Goal: Task Accomplishment & Management: Complete application form

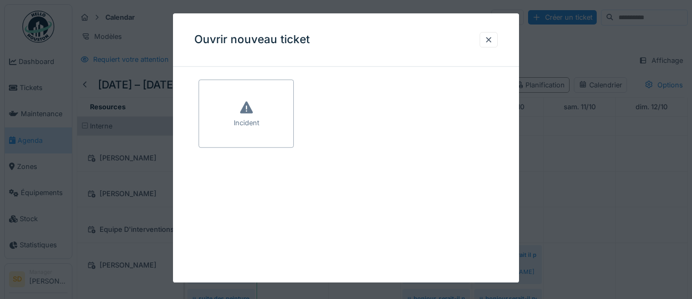
scroll to position [269, 0]
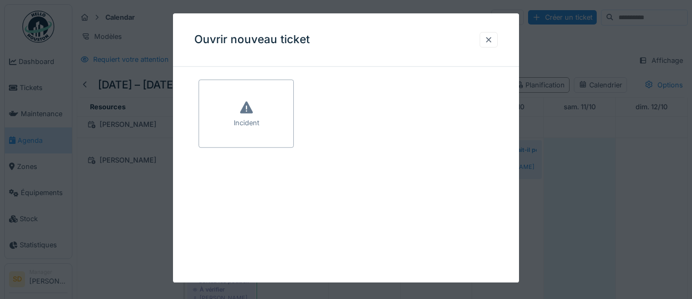
click at [485, 41] on div at bounding box center [489, 40] width 9 height 10
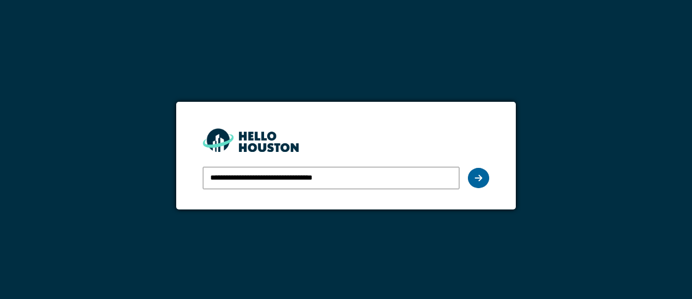
click at [474, 177] on div at bounding box center [478, 178] width 21 height 20
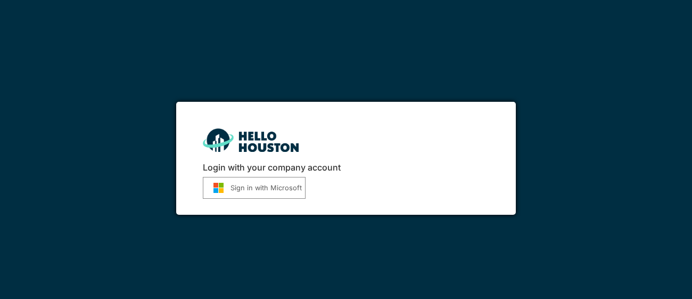
click at [260, 190] on button "Sign in with Microsoft" at bounding box center [254, 188] width 103 height 22
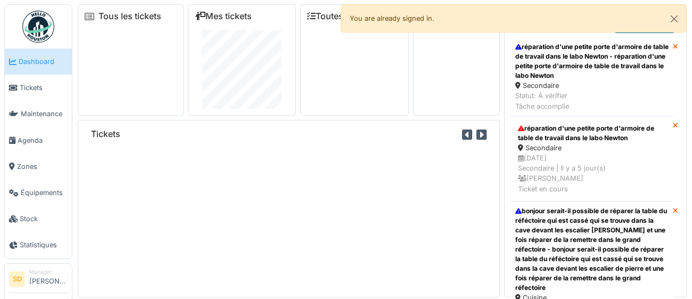
click at [36, 136] on span "Agenda" at bounding box center [43, 140] width 50 height 10
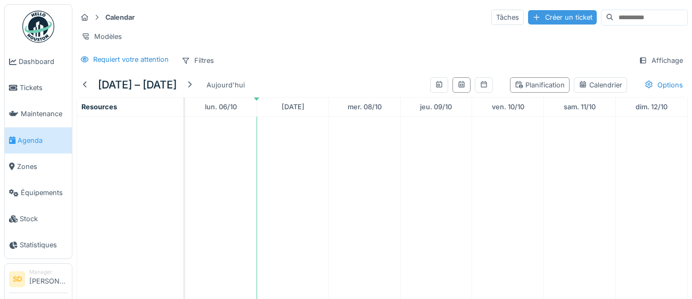
click at [529, 17] on div "Créer un ticket" at bounding box center [562, 17] width 69 height 14
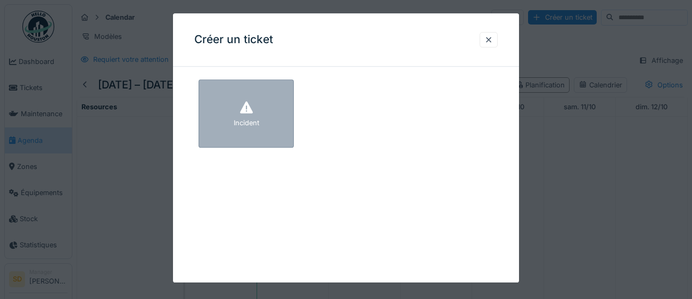
click at [269, 130] on div "Incident" at bounding box center [246, 113] width 95 height 68
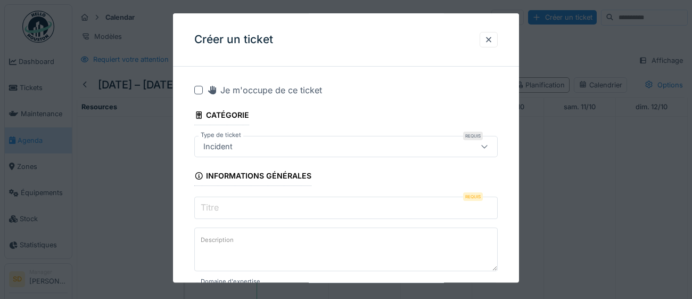
click at [245, 209] on input "Titre" at bounding box center [346, 207] width 304 height 22
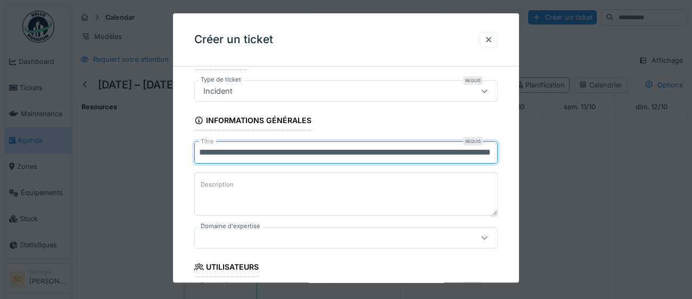
scroll to position [63, 0]
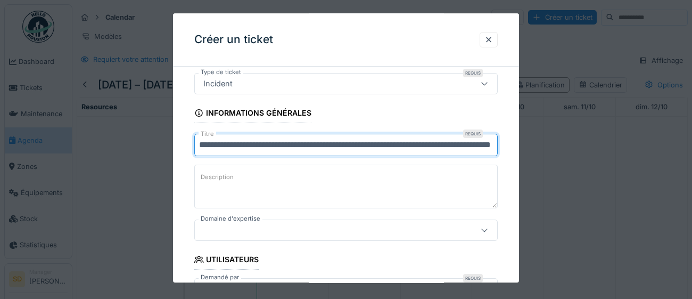
type input "**********"
click at [331, 236] on div at bounding box center [327, 230] width 256 height 12
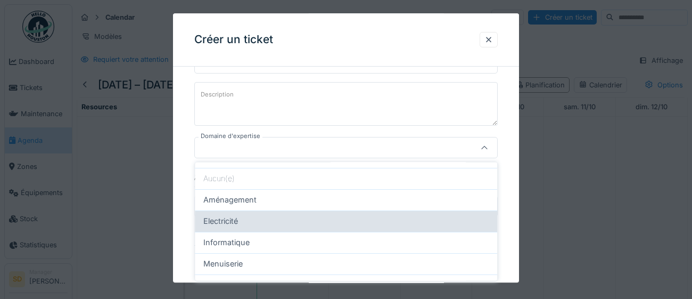
scroll to position [30, 0]
click at [324, 223] on div "Electricité" at bounding box center [345, 221] width 285 height 12
type input "***"
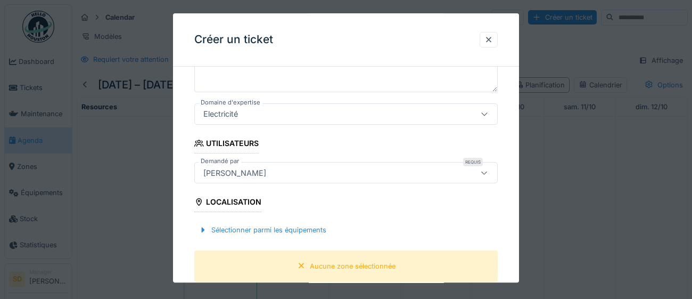
scroll to position [184, 0]
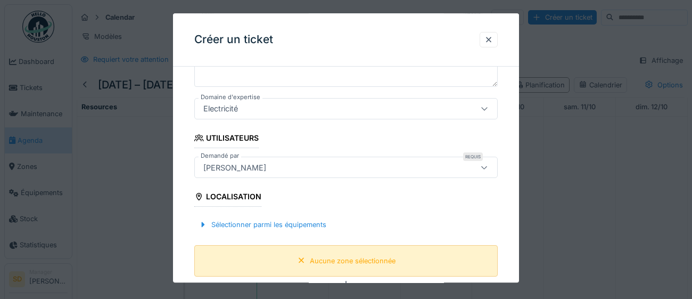
click at [358, 260] on div "Aucune zone sélectionnée" at bounding box center [353, 261] width 86 height 10
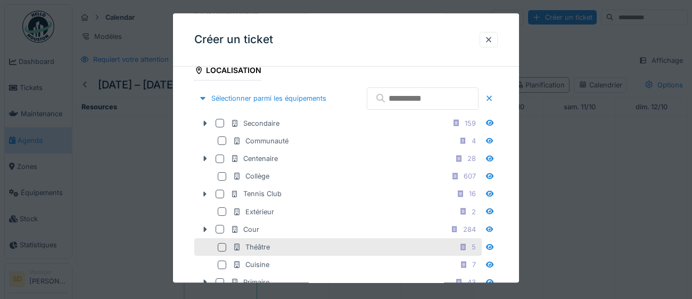
scroll to position [311, 0]
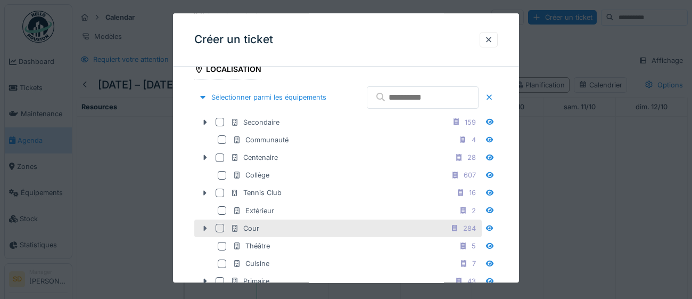
click at [204, 231] on icon at bounding box center [205, 228] width 3 height 5
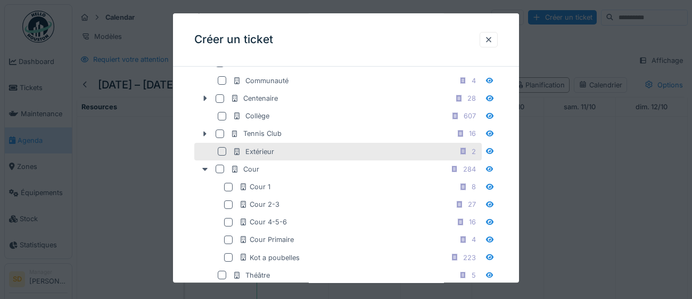
scroll to position [371, 0]
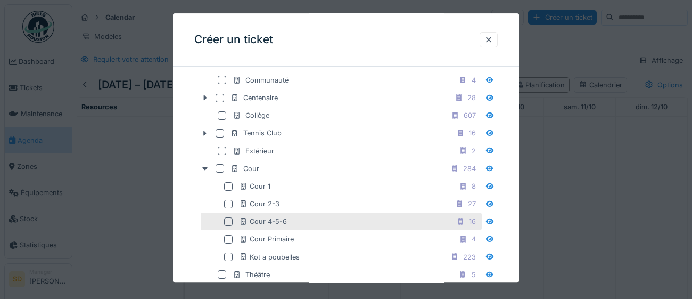
click at [229, 226] on div at bounding box center [228, 221] width 9 height 9
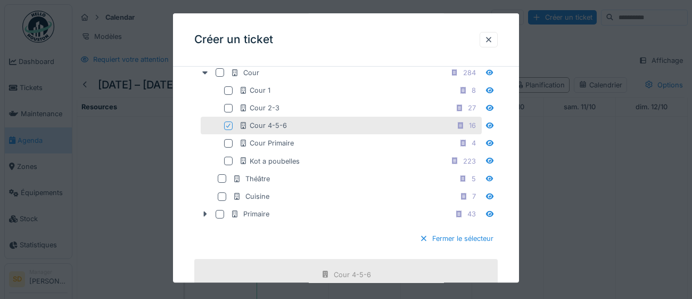
scroll to position [471, 0]
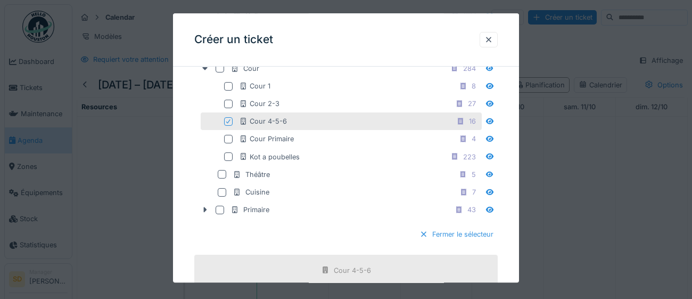
click at [456, 242] on div "Fermer le sélecteur" at bounding box center [456, 234] width 83 height 14
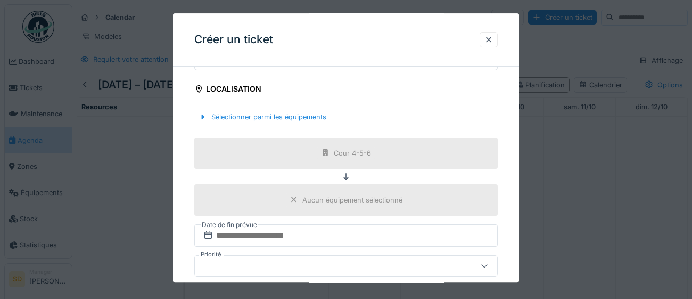
scroll to position [293, 0]
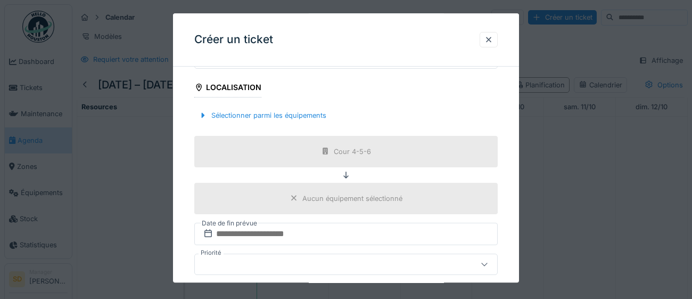
click at [299, 195] on div "Aucun équipement sélectionné" at bounding box center [346, 198] width 120 height 13
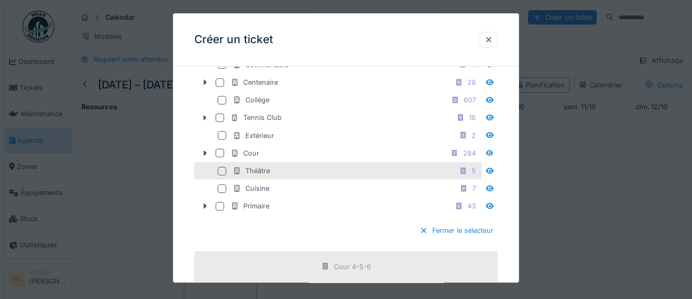
scroll to position [400, 0]
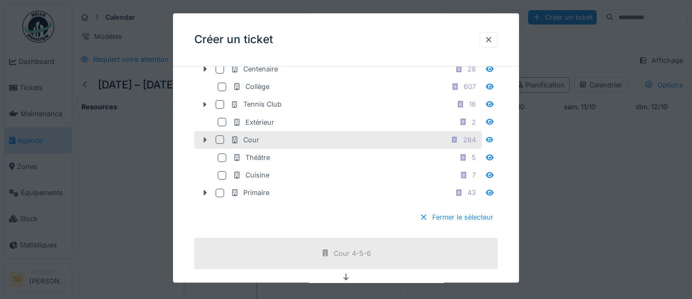
click at [204, 143] on icon at bounding box center [205, 139] width 9 height 7
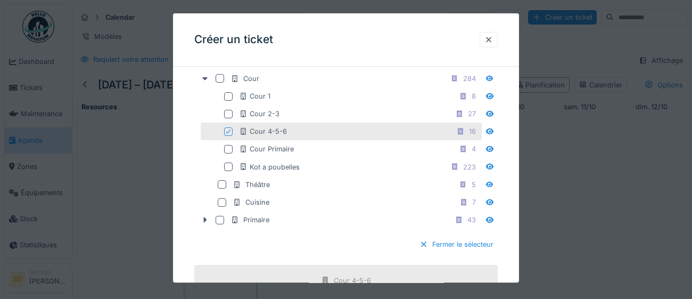
scroll to position [470, 0]
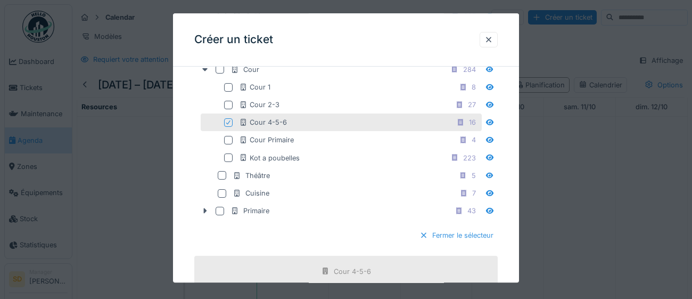
click at [427, 241] on div at bounding box center [424, 236] width 9 height 10
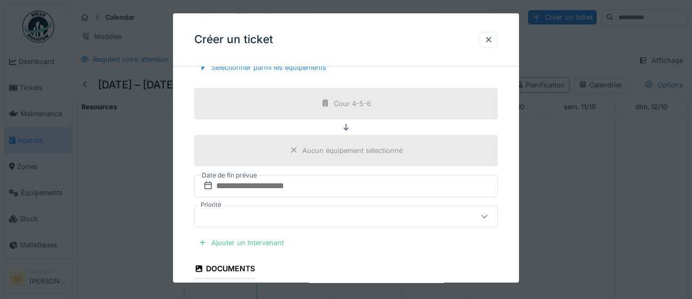
scroll to position [343, 0]
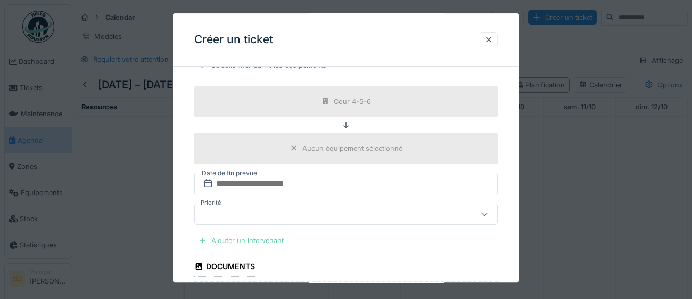
click at [242, 240] on div "Ajouter un intervenant" at bounding box center [241, 240] width 94 height 14
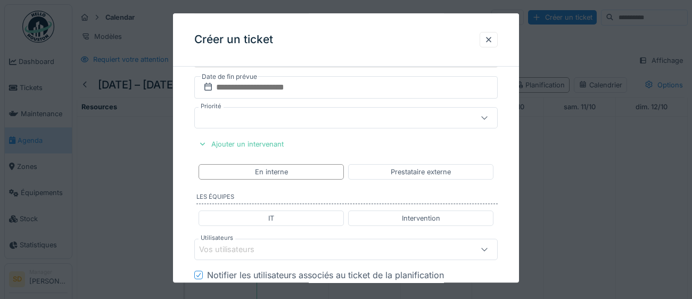
scroll to position [478, 0]
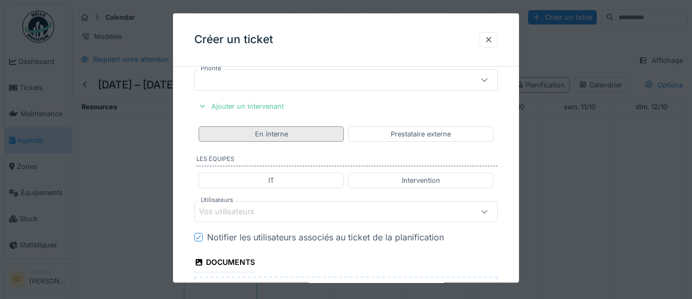
click at [289, 134] on div "En interne" at bounding box center [271, 133] width 145 height 15
click at [293, 212] on div "Vos utilisateurs" at bounding box center [327, 212] width 256 height 12
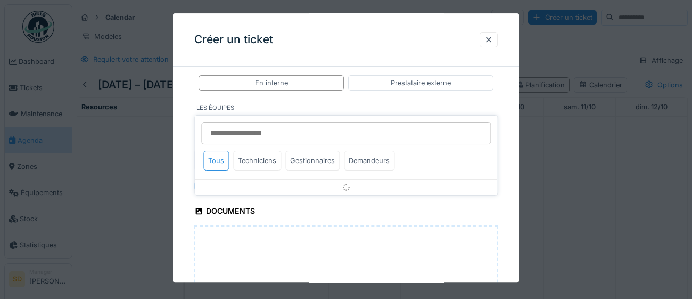
scroll to position [540, 0]
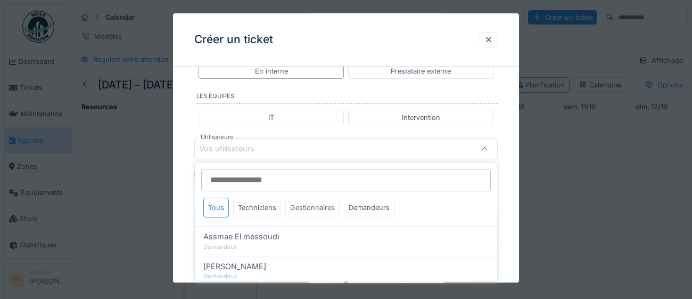
click at [310, 210] on div "Gestionnaires" at bounding box center [312, 208] width 54 height 20
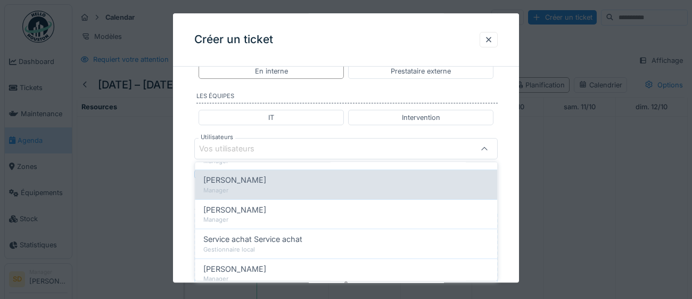
scroll to position [145, 0]
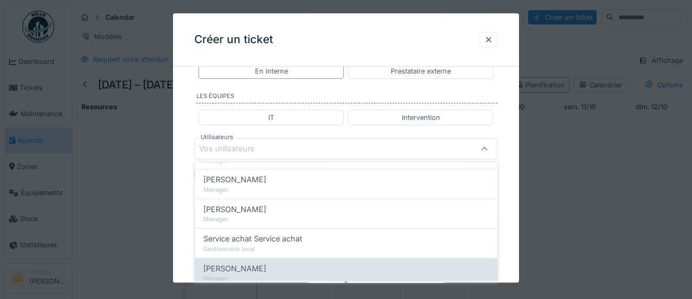
click at [287, 269] on div "[PERSON_NAME]" at bounding box center [345, 268] width 285 height 12
type input "****"
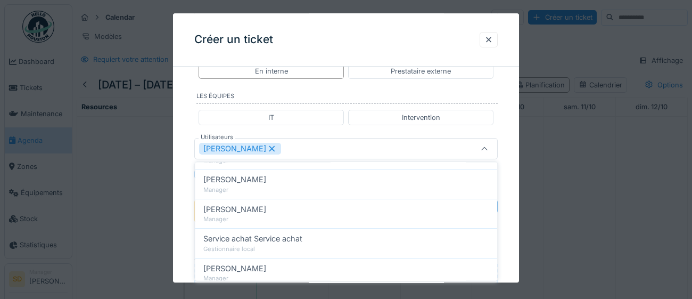
scroll to position [0, 0]
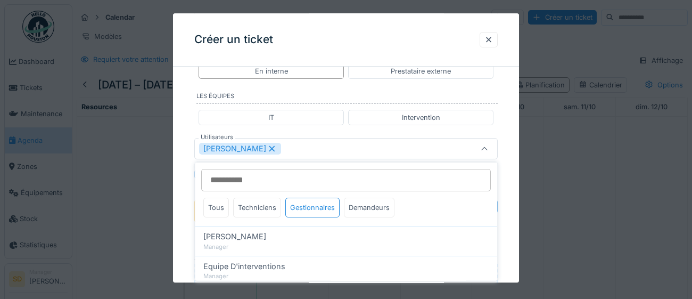
click at [513, 222] on div "**********" at bounding box center [346, 14] width 346 height 958
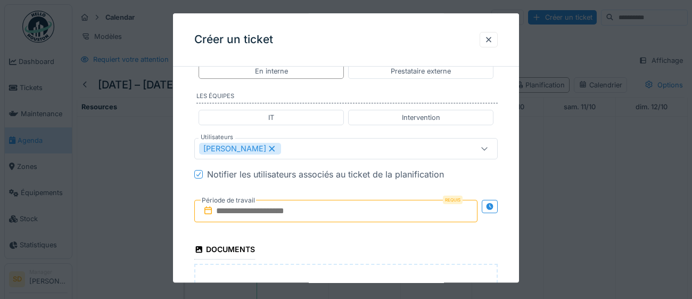
click at [340, 210] on input "text" at bounding box center [335, 211] width 283 height 22
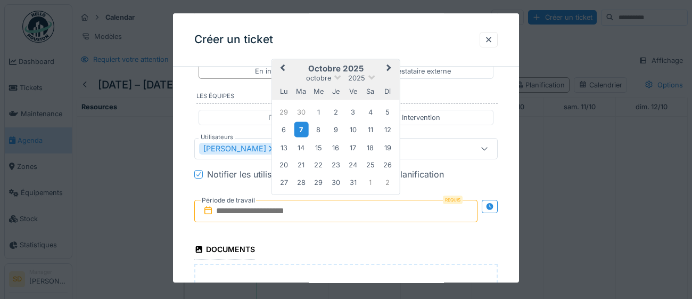
click at [299, 133] on div "7" at bounding box center [301, 129] width 14 height 15
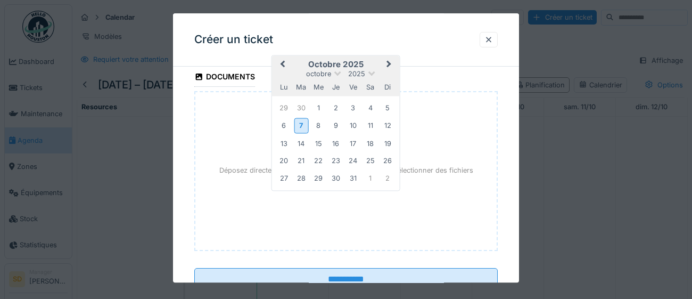
scroll to position [750, 0]
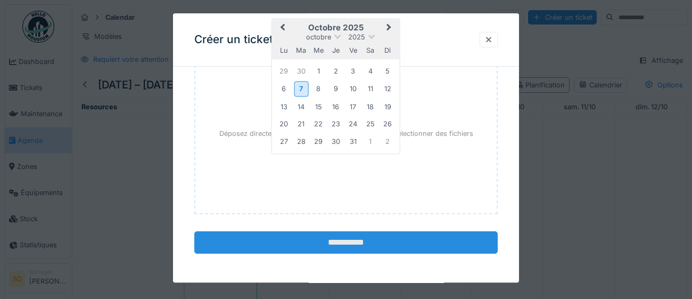
click at [394, 245] on input "**********" at bounding box center [346, 242] width 304 height 22
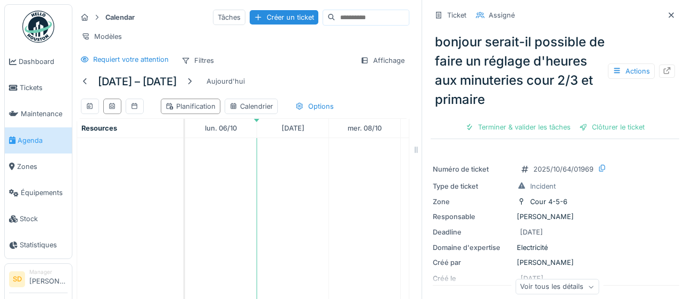
drag, startPoint x: 671, startPoint y: 18, endPoint x: 676, endPoint y: 28, distance: 11.0
click at [671, 17] on icon at bounding box center [671, 15] width 9 height 7
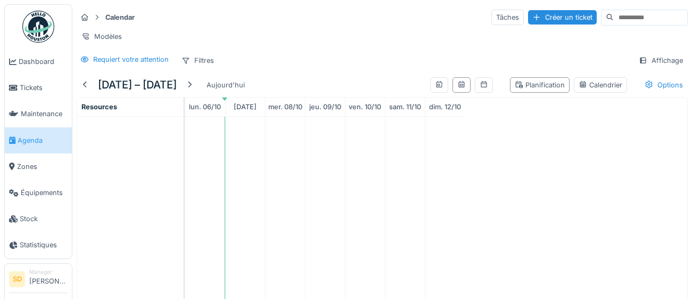
click at [32, 142] on span "Agenda" at bounding box center [43, 140] width 50 height 10
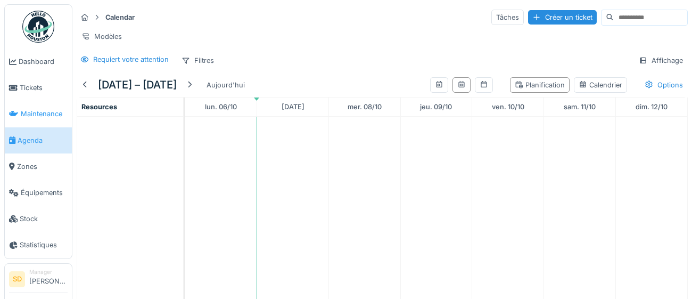
click at [51, 118] on span "Maintenance" at bounding box center [44, 114] width 47 height 10
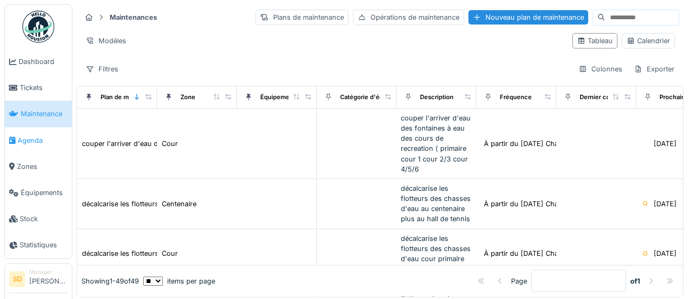
click at [37, 136] on span "Agenda" at bounding box center [43, 140] width 50 height 10
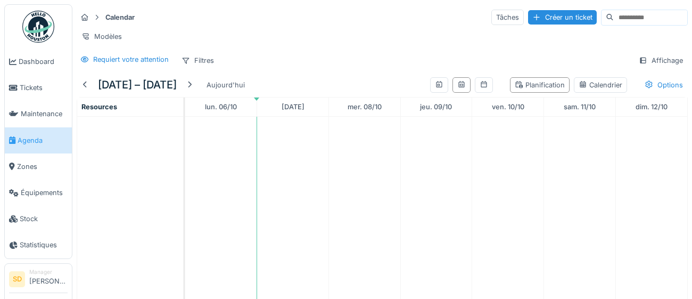
scroll to position [44, 0]
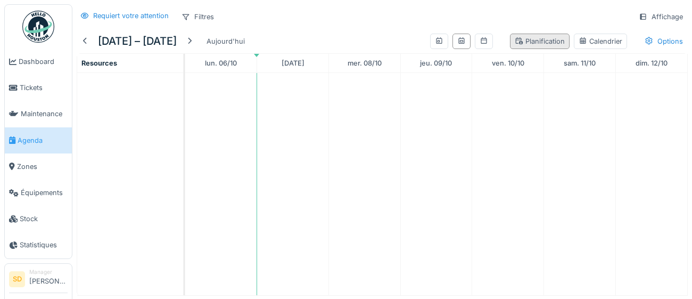
click at [529, 39] on div "Planification" at bounding box center [540, 41] width 50 height 10
click at [546, 43] on div "Planification" at bounding box center [540, 41] width 50 height 10
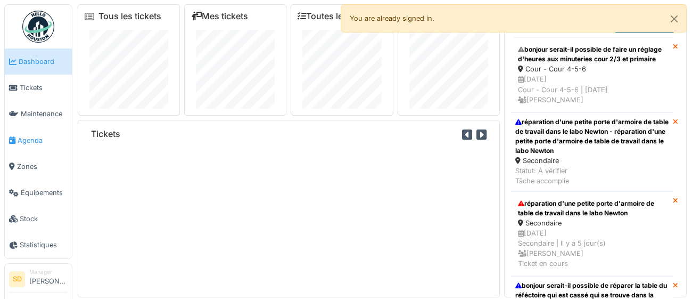
click at [37, 141] on span "Agenda" at bounding box center [43, 140] width 50 height 10
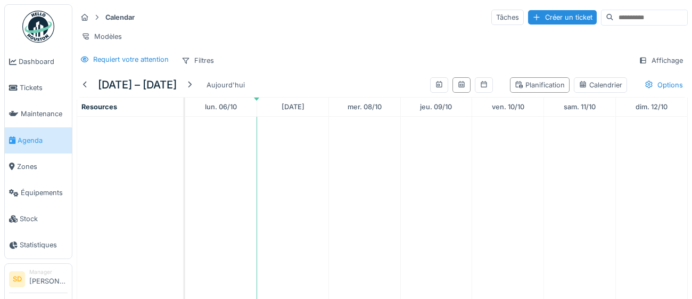
click at [531, 20] on div "Créer un ticket" at bounding box center [562, 17] width 69 height 14
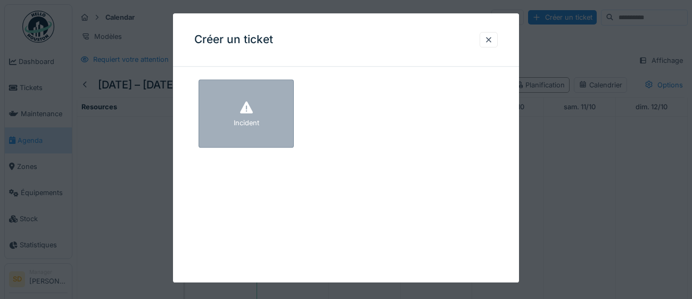
click at [281, 127] on div "Incident" at bounding box center [246, 113] width 95 height 68
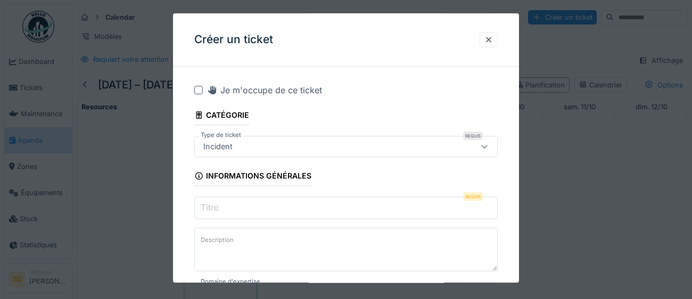
click at [225, 204] on input "Titre" at bounding box center [346, 207] width 304 height 22
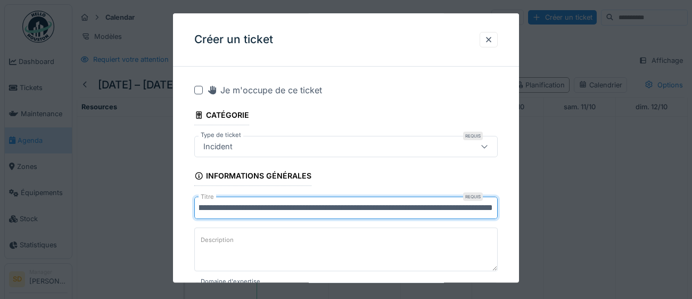
scroll to position [0, 210]
click at [403, 210] on input "**********" at bounding box center [346, 207] width 304 height 22
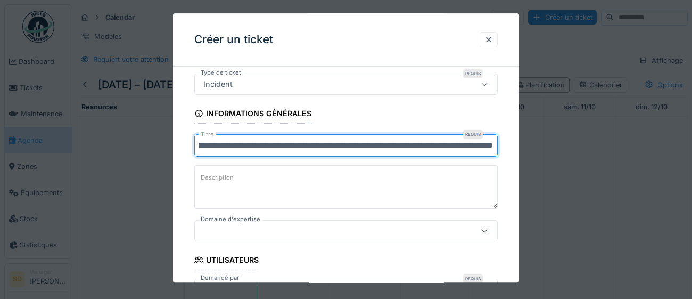
scroll to position [63, 0]
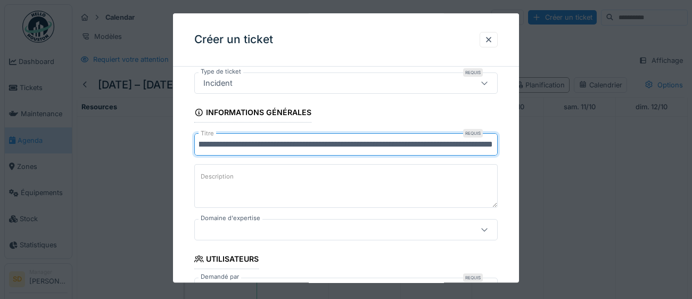
type input "**********"
click at [486, 231] on icon at bounding box center [484, 229] width 9 height 7
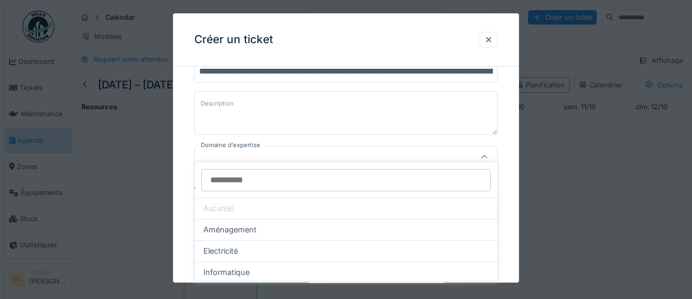
scroll to position [145, 0]
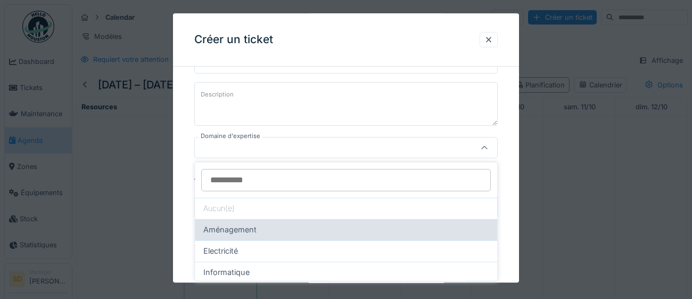
click at [459, 232] on div "Aménagement" at bounding box center [345, 230] width 285 height 12
type input "****"
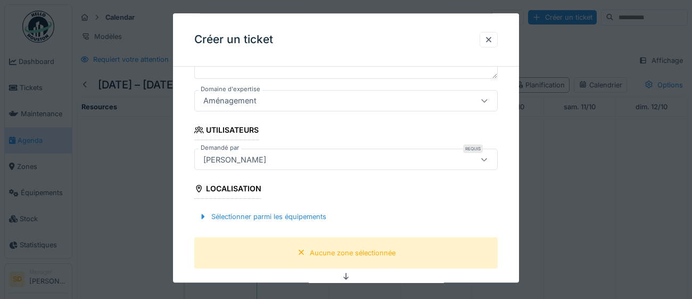
scroll to position [195, 0]
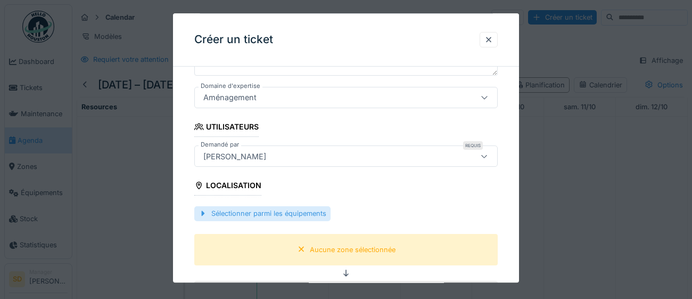
click at [294, 217] on div "Sélectionner parmi les équipements" at bounding box center [262, 214] width 136 height 14
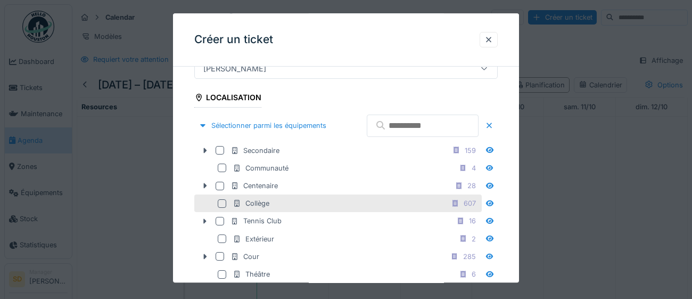
scroll to position [284, 0]
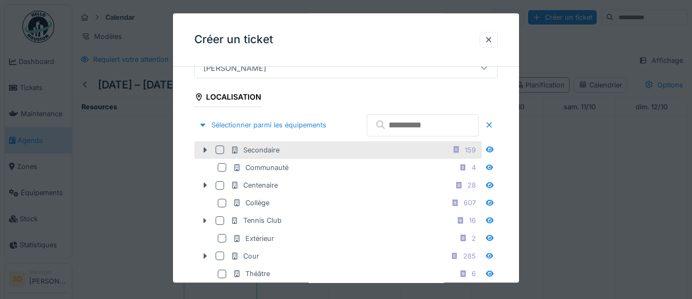
click at [220, 154] on div at bounding box center [220, 149] width 9 height 9
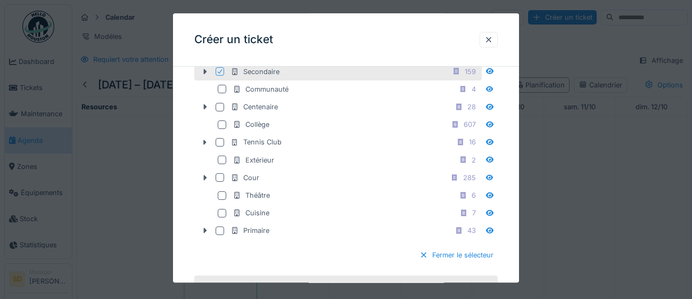
scroll to position [414, 0]
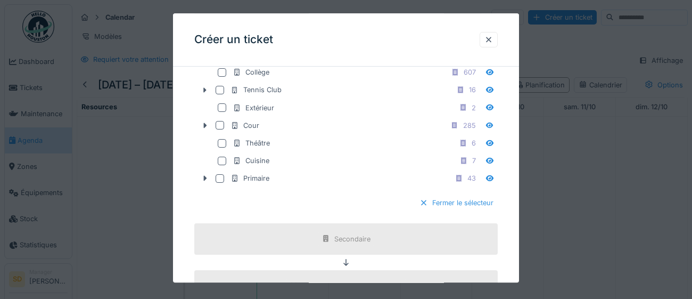
click at [481, 210] on div "Fermer le sélecteur" at bounding box center [456, 203] width 83 height 14
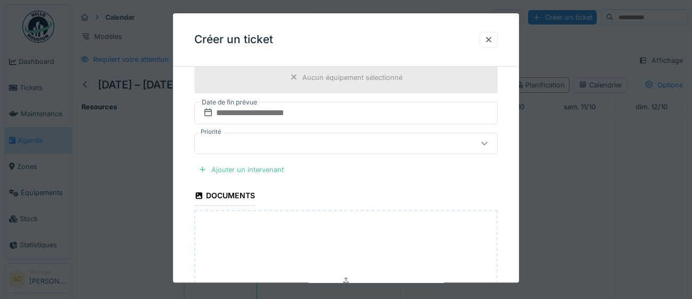
scroll to position [419, 0]
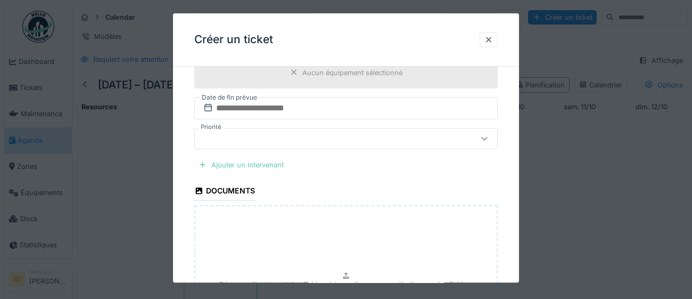
click at [239, 163] on div "Ajouter un intervenant" at bounding box center [241, 165] width 94 height 14
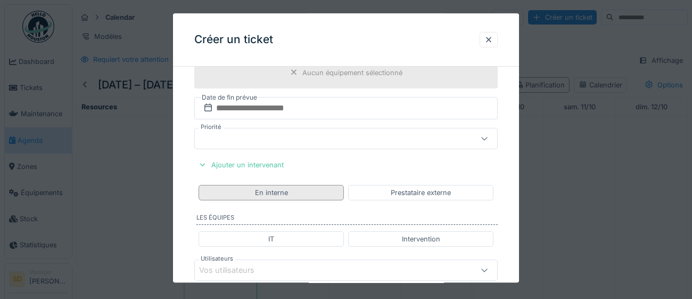
click at [286, 192] on div "En interne" at bounding box center [271, 192] width 33 height 10
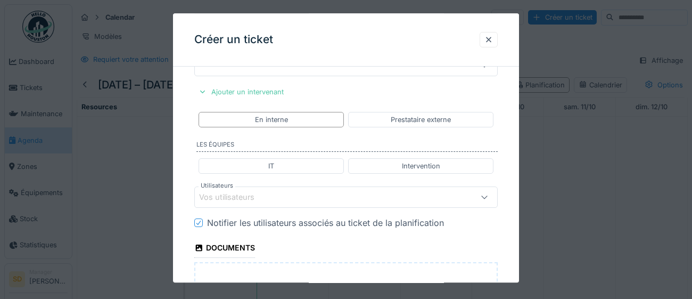
scroll to position [524, 0]
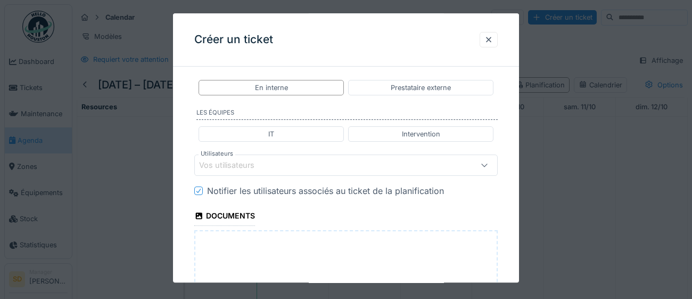
click at [326, 166] on div "Vos utilisateurs" at bounding box center [327, 165] width 256 height 12
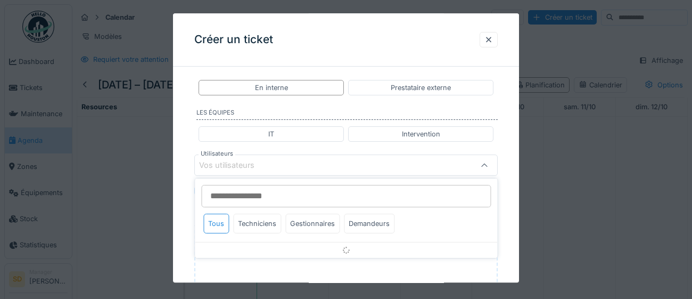
scroll to position [540, 0]
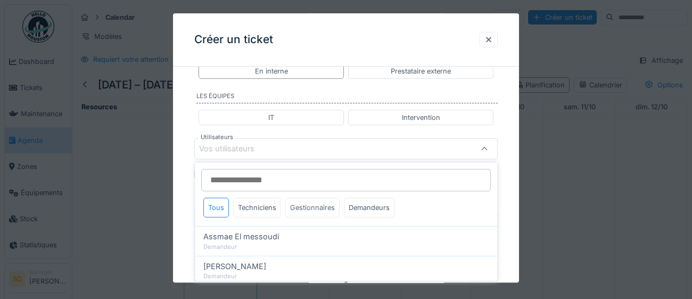
click at [314, 205] on div "Gestionnaires" at bounding box center [312, 208] width 54 height 20
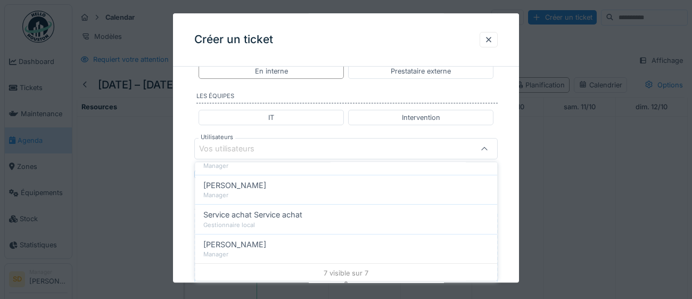
scroll to position [170, 0]
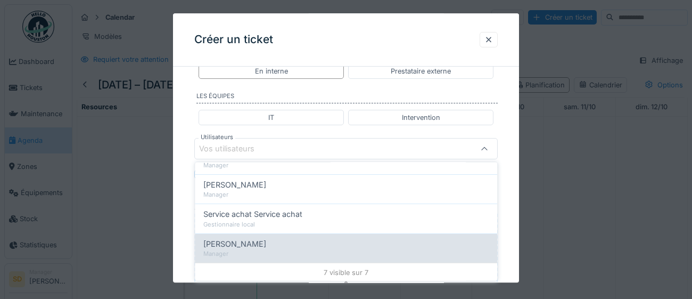
click at [290, 245] on div "[PERSON_NAME]" at bounding box center [345, 243] width 285 height 12
type input "****"
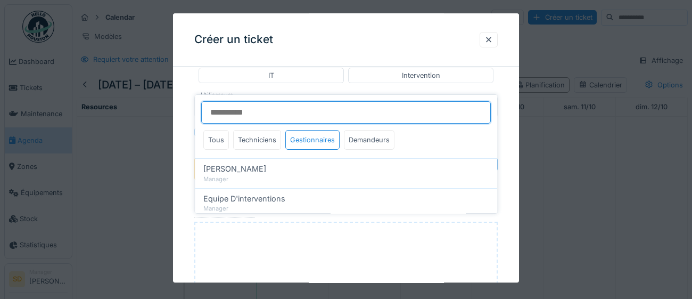
scroll to position [568, 0]
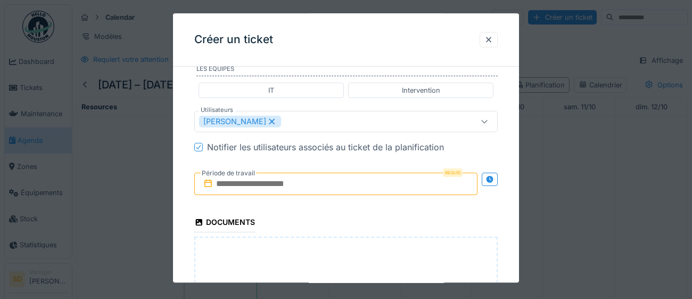
click at [324, 184] on input "text" at bounding box center [335, 184] width 283 height 22
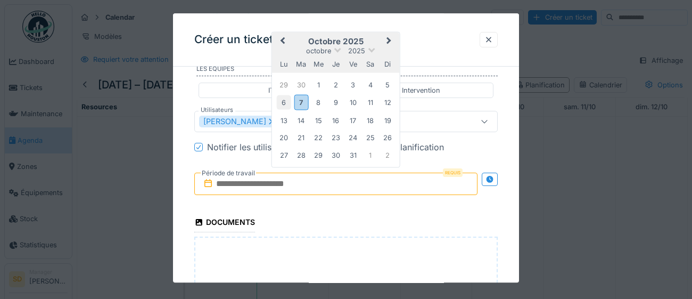
click at [280, 102] on div "6" at bounding box center [284, 102] width 14 height 14
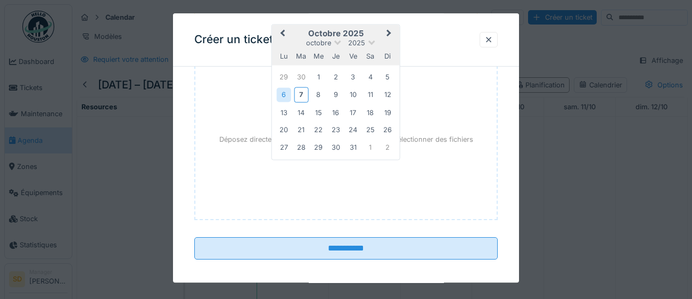
scroll to position [750, 0]
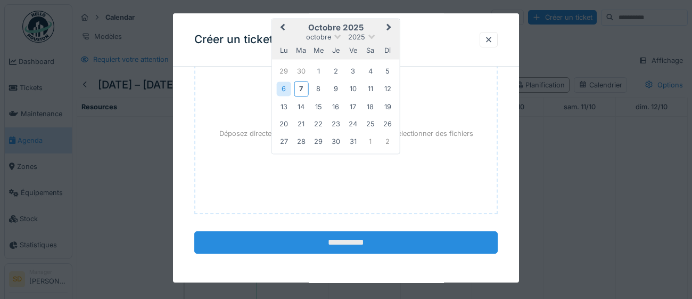
click at [344, 244] on input "**********" at bounding box center [346, 242] width 304 height 22
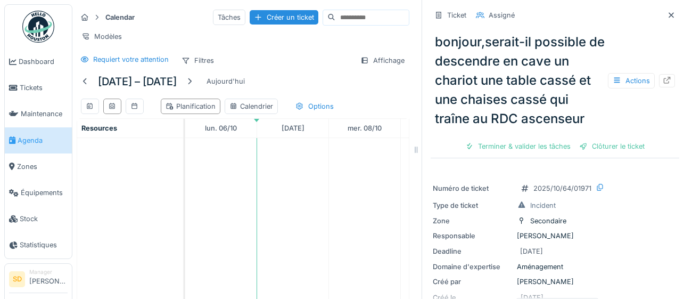
click at [24, 141] on span "Agenda" at bounding box center [43, 140] width 50 height 10
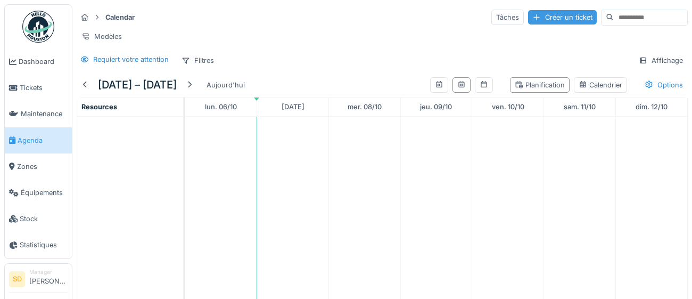
click at [529, 17] on div "Créer un ticket" at bounding box center [562, 17] width 69 height 14
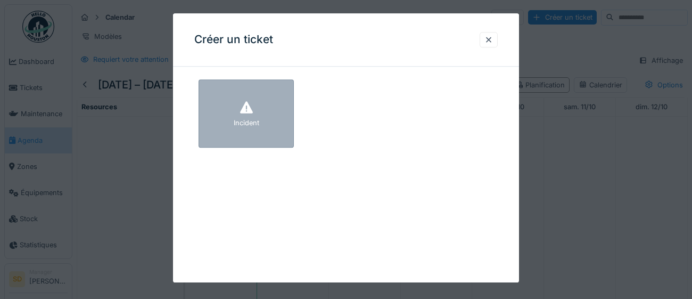
click at [270, 117] on div "Incident" at bounding box center [246, 113] width 95 height 68
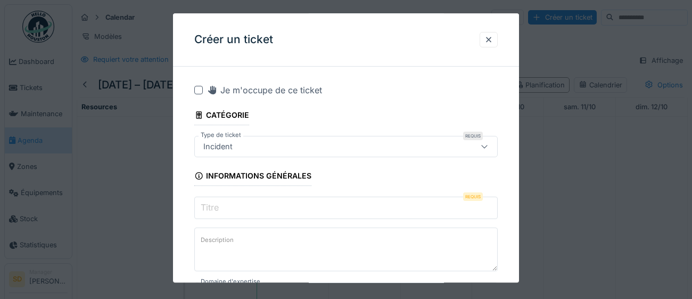
click at [238, 206] on input "Titre" at bounding box center [346, 207] width 304 height 22
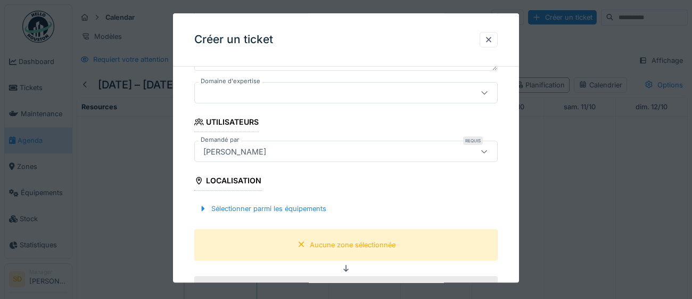
scroll to position [202, 0]
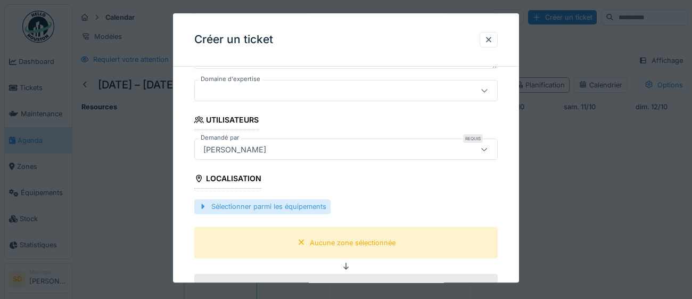
type input "**********"
click at [246, 207] on div "Sélectionner parmi les équipements" at bounding box center [262, 207] width 136 height 14
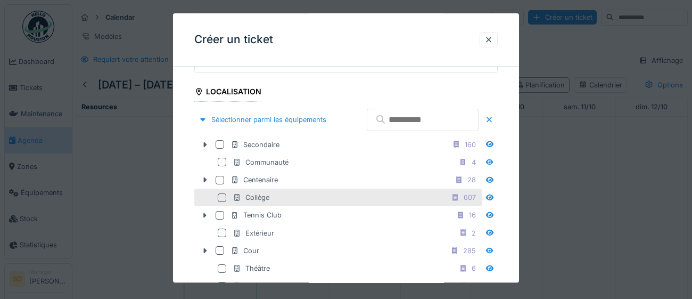
scroll to position [293, 0]
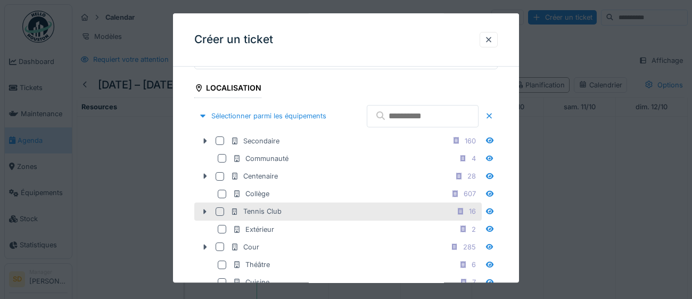
click at [220, 216] on div at bounding box center [220, 211] width 9 height 9
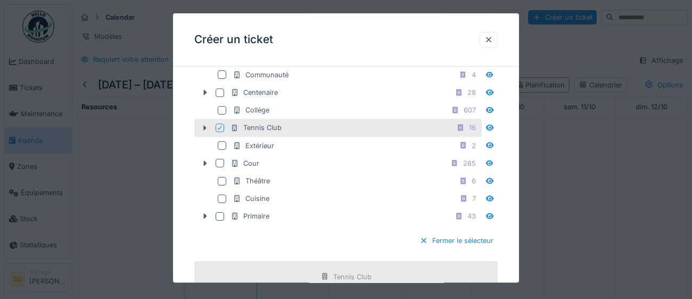
scroll to position [399, 0]
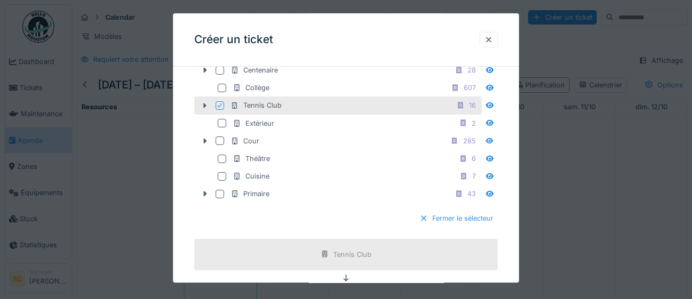
click at [459, 226] on div "Fermer le sélecteur" at bounding box center [456, 218] width 83 height 14
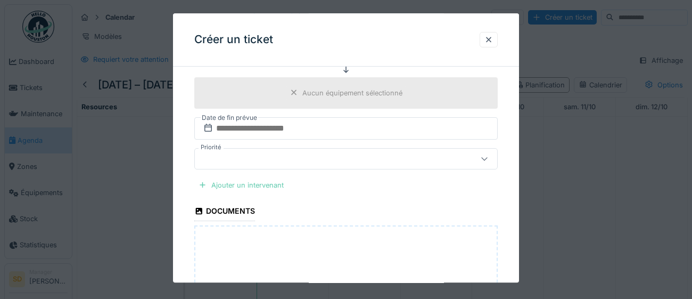
click at [264, 184] on div "Ajouter un intervenant" at bounding box center [241, 185] width 94 height 14
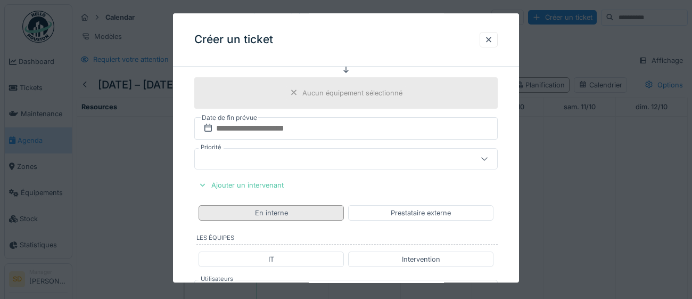
click at [332, 215] on div "En interne" at bounding box center [271, 212] width 145 height 15
click at [292, 211] on div "En interne" at bounding box center [271, 212] width 145 height 15
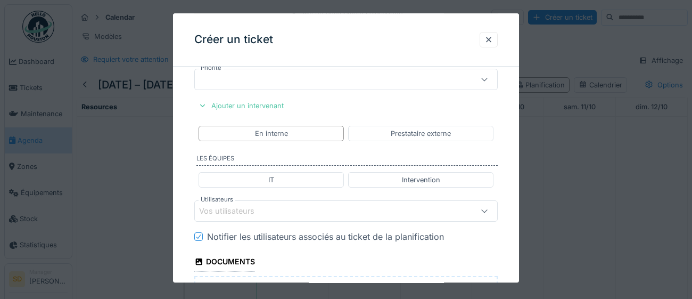
scroll to position [509, 0]
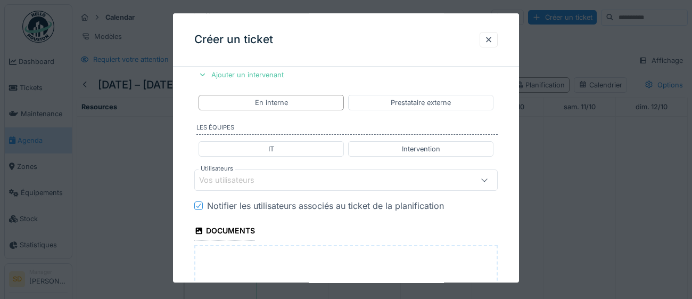
click at [295, 179] on div "Vos utilisateurs" at bounding box center [327, 180] width 256 height 12
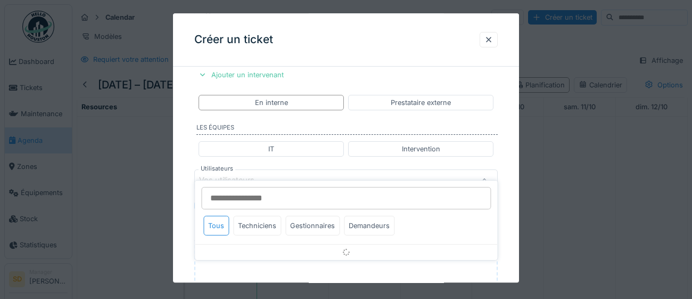
scroll to position [540, 0]
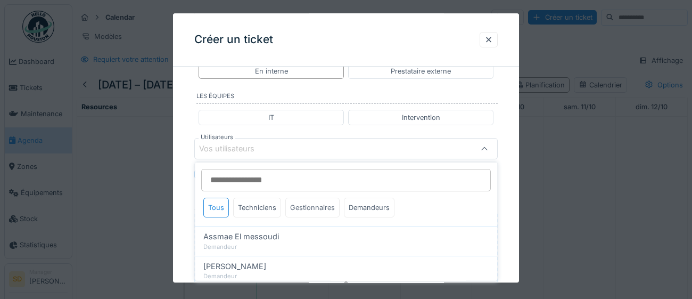
click at [304, 210] on div "Gestionnaires" at bounding box center [312, 208] width 54 height 20
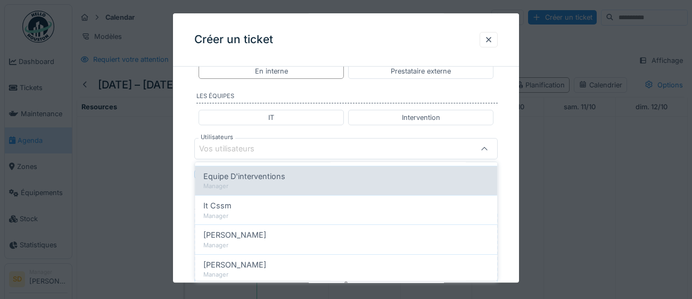
scroll to position [105, 0]
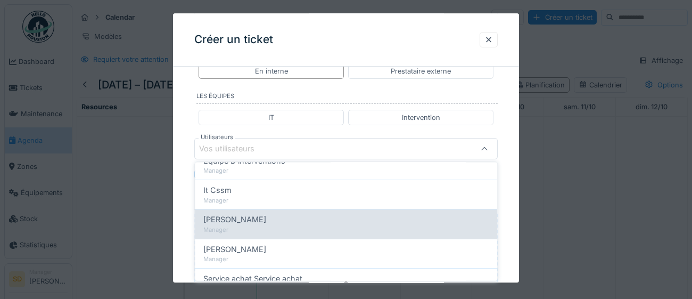
click at [295, 226] on div "Manager" at bounding box center [345, 229] width 285 height 9
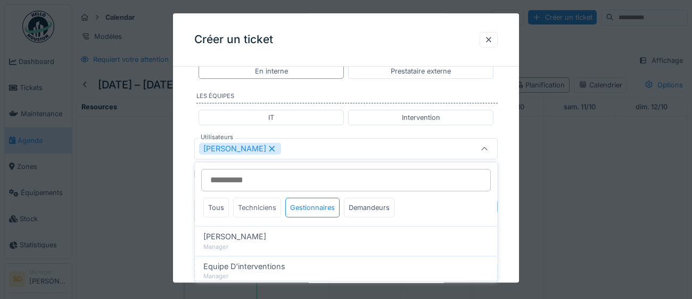
click at [261, 209] on div "Techniciens" at bounding box center [257, 208] width 48 height 20
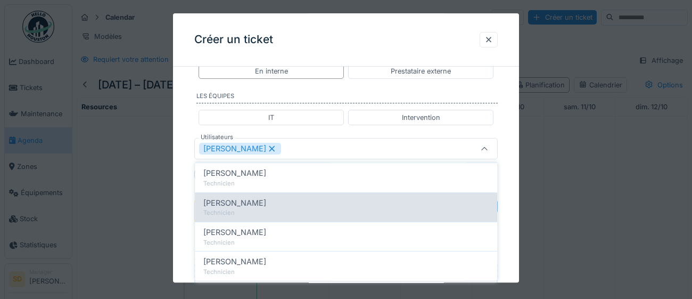
scroll to position [64, 0]
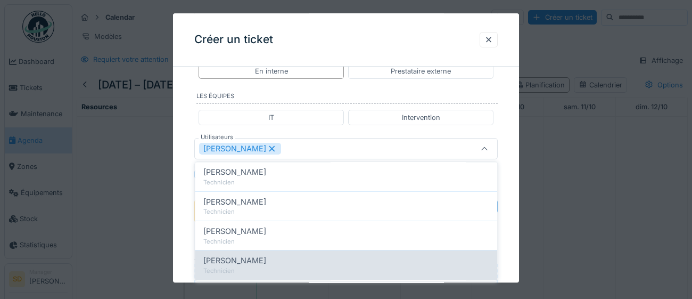
click at [318, 266] on div "Technicien" at bounding box center [345, 270] width 285 height 9
type input "*********"
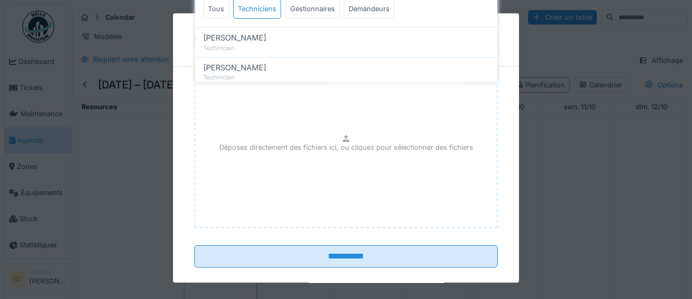
scroll to position [740, 0]
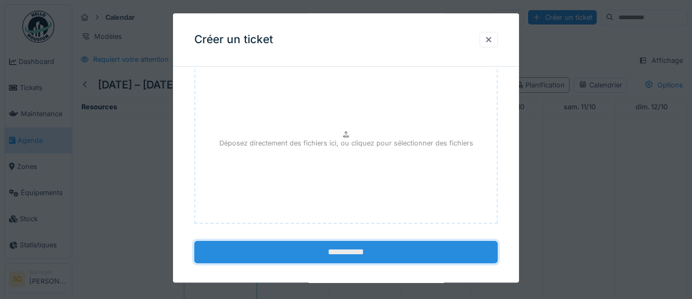
click at [359, 250] on input "**********" at bounding box center [346, 252] width 304 height 22
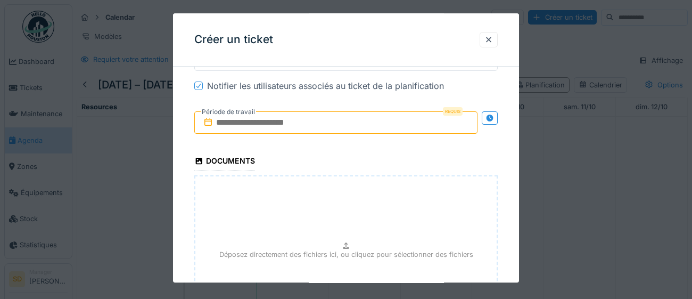
scroll to position [624, 0]
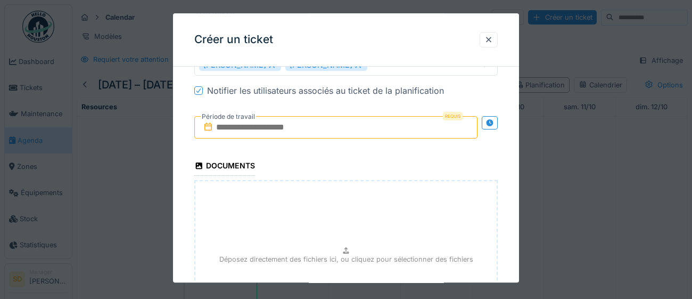
click at [331, 129] on input "text" at bounding box center [335, 127] width 283 height 22
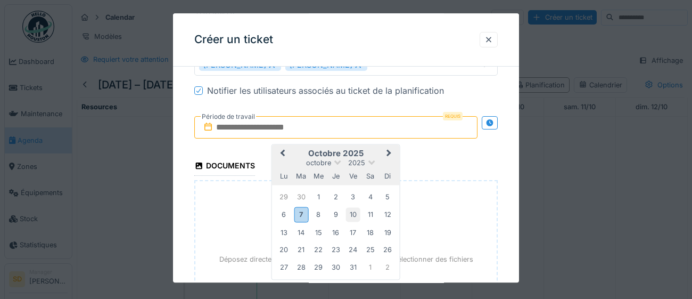
type input "**********"
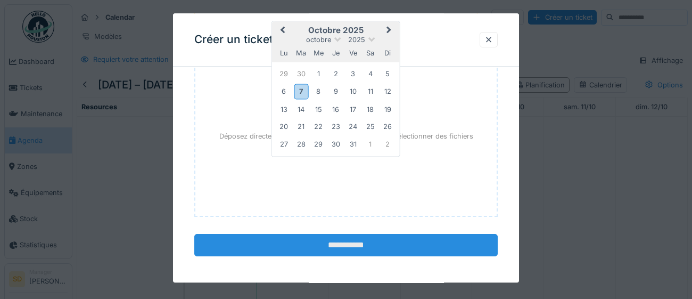
scroll to position [748, 0]
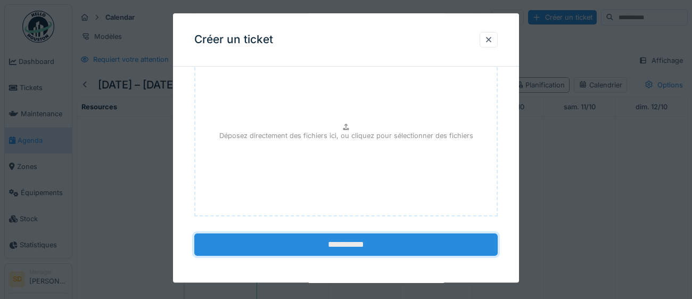
click at [365, 242] on input "**********" at bounding box center [346, 244] width 304 height 22
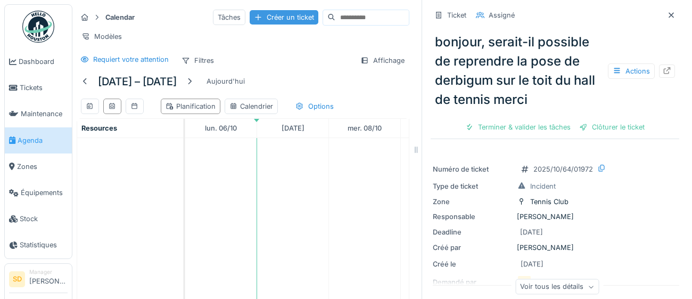
click at [250, 20] on div "Créer un ticket" at bounding box center [284, 17] width 69 height 14
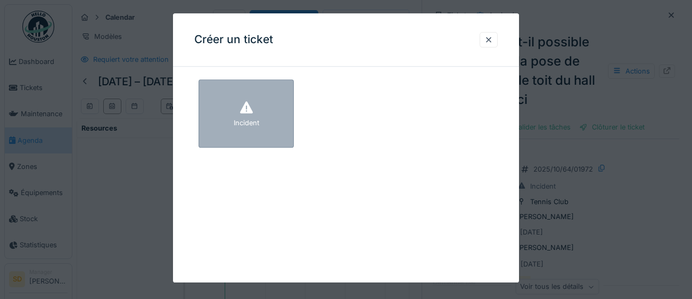
click at [270, 116] on div "Incident" at bounding box center [246, 113] width 95 height 68
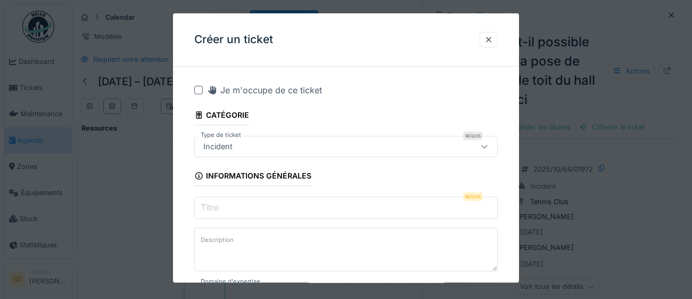
click at [251, 209] on input "Titre" at bounding box center [346, 207] width 304 height 22
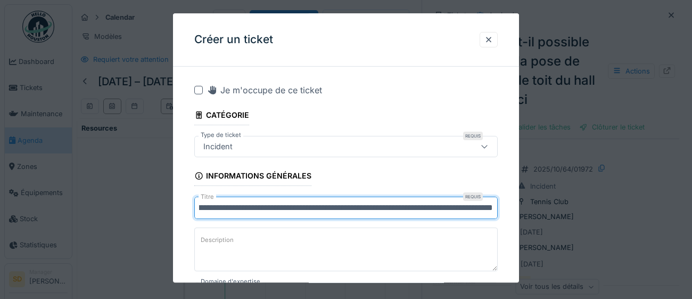
scroll to position [0, 76]
click at [359, 209] on input "**********" at bounding box center [346, 207] width 304 height 22
click at [494, 207] on input "**********" at bounding box center [346, 207] width 304 height 22
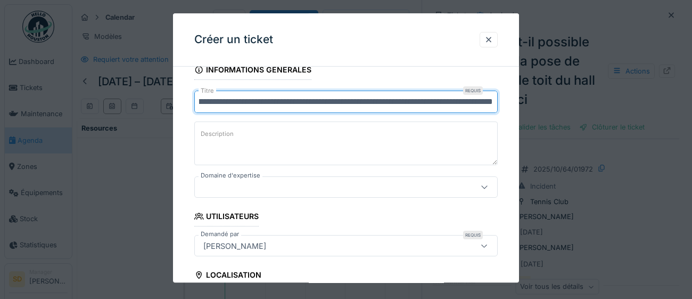
scroll to position [111, 0]
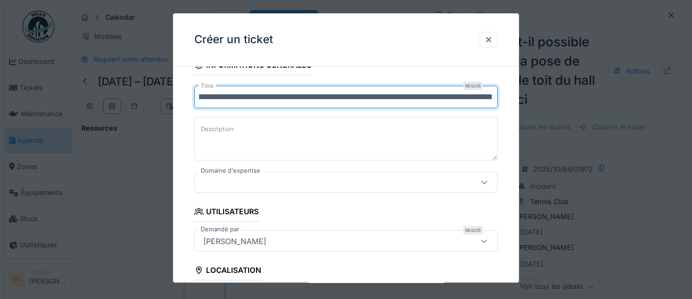
type input "**********"
click at [483, 184] on icon at bounding box center [484, 182] width 9 height 7
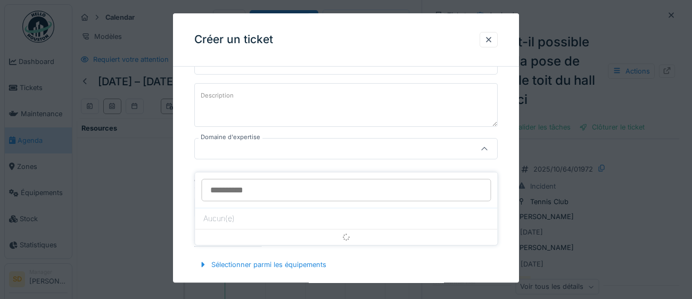
scroll to position [145, 0]
click at [239, 231] on span "Aménagement" at bounding box center [229, 230] width 53 height 12
type input "****"
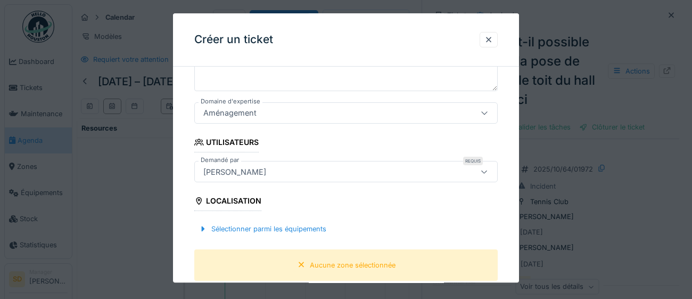
scroll to position [218, 0]
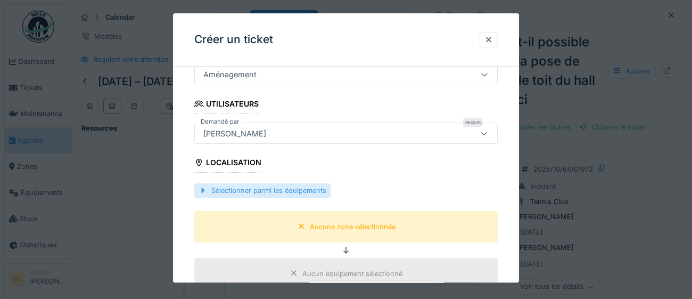
click at [276, 191] on div "Sélectionner parmi les équipements" at bounding box center [262, 191] width 136 height 14
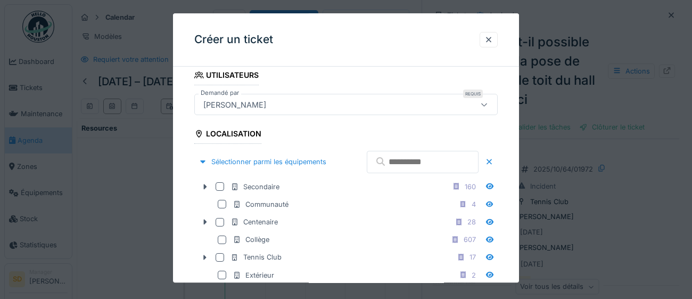
scroll to position [275, 0]
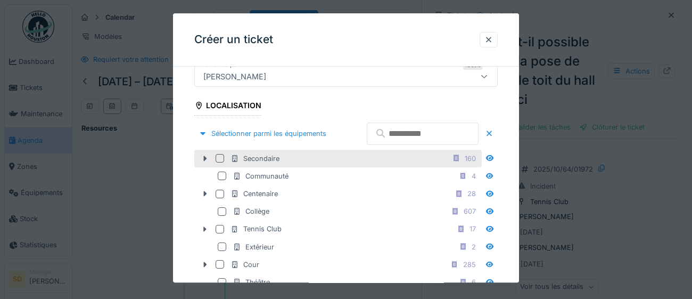
click at [219, 162] on div at bounding box center [220, 158] width 9 height 9
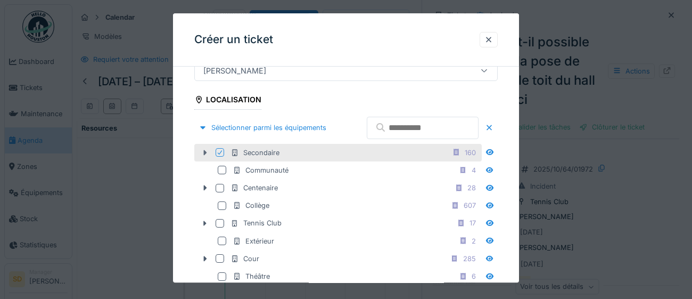
click at [204, 155] on icon at bounding box center [205, 152] width 3 height 5
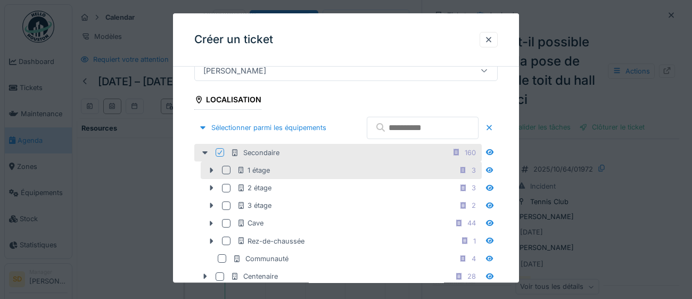
click at [224, 175] on div at bounding box center [226, 170] width 9 height 9
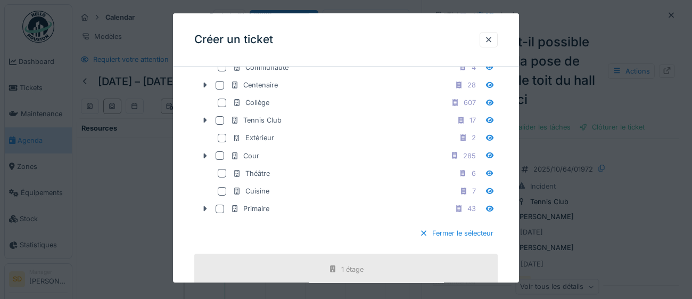
scroll to position [513, 0]
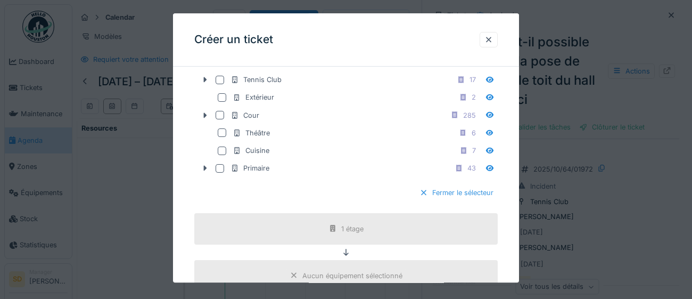
click at [482, 200] on div "Fermer le sélecteur" at bounding box center [456, 193] width 83 height 14
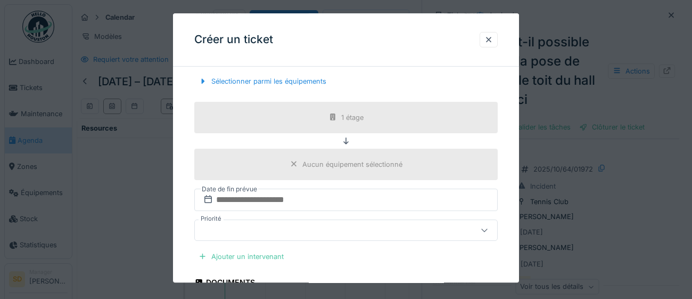
scroll to position [329, 0]
click at [262, 257] on div "Ajouter un intervenant" at bounding box center [241, 255] width 94 height 14
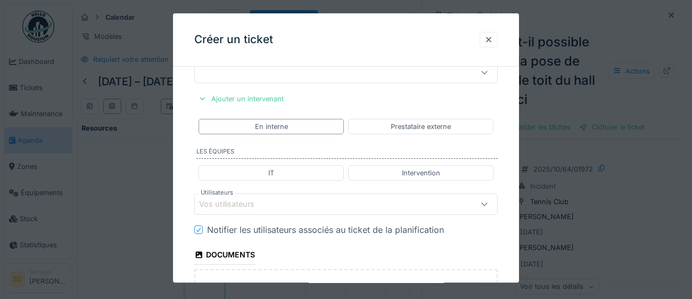
scroll to position [489, 0]
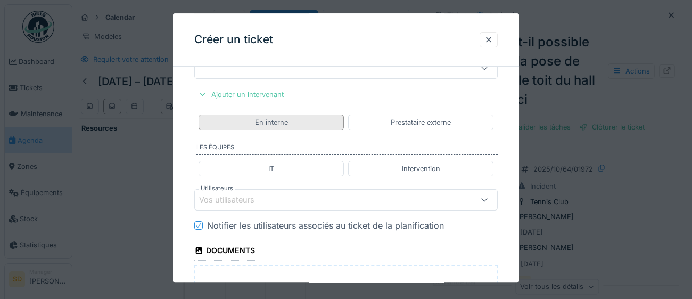
click at [286, 125] on div "En interne" at bounding box center [271, 122] width 33 height 10
click at [266, 200] on div "Vos utilisateurs" at bounding box center [234, 200] width 70 height 12
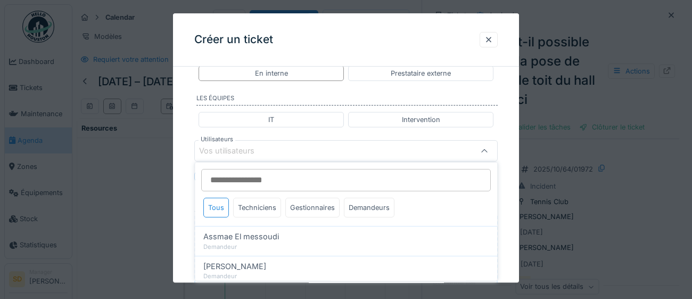
scroll to position [540, 0]
click at [321, 206] on div "Gestionnaires" at bounding box center [312, 208] width 54 height 20
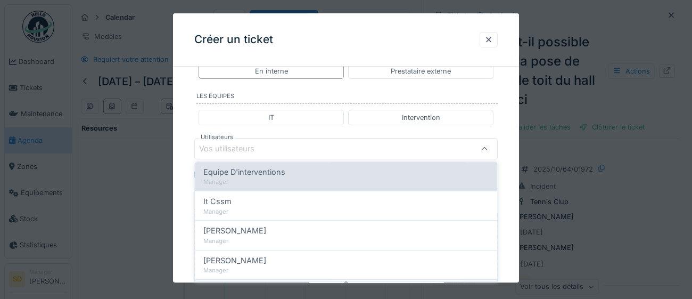
scroll to position [101, 0]
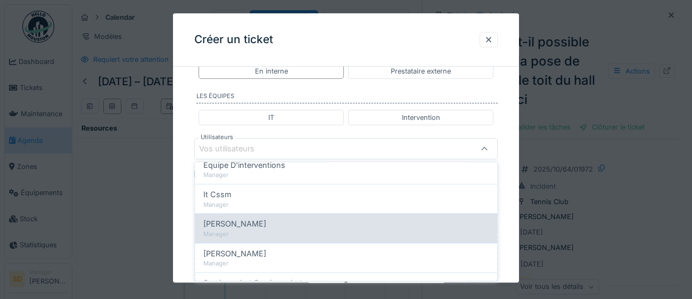
click at [281, 229] on div "Manager" at bounding box center [345, 233] width 285 height 9
type input "****"
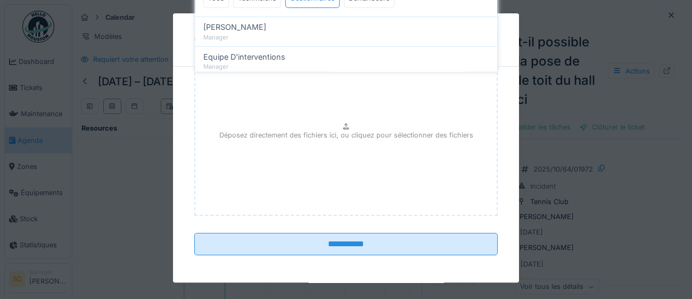
scroll to position [749, 0]
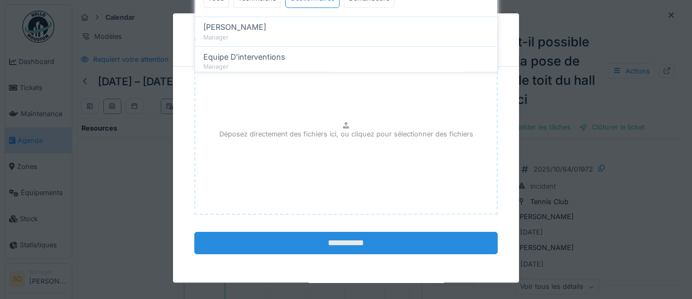
click at [357, 245] on input "**********" at bounding box center [346, 243] width 304 height 22
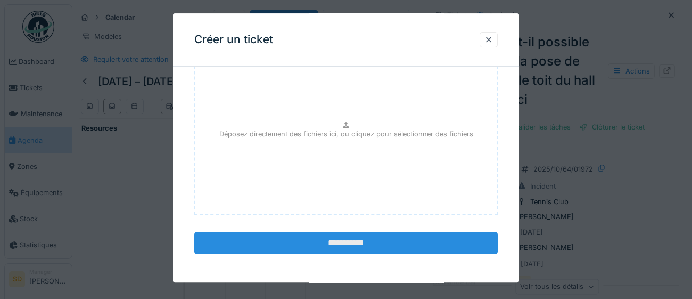
scroll to position [726, 0]
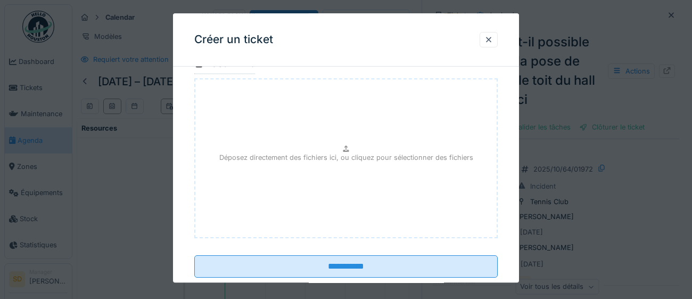
click at [352, 50] on div "Créer un ticket" at bounding box center [346, 39] width 346 height 53
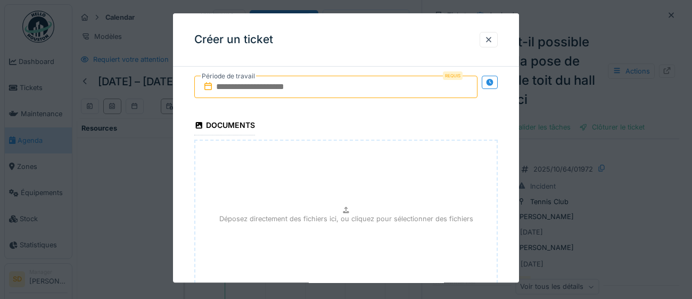
scroll to position [634, 0]
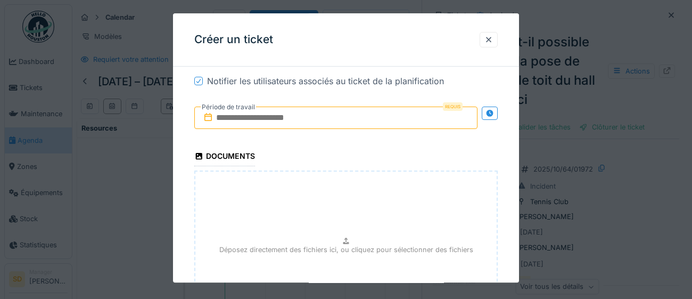
click at [352, 120] on input "text" at bounding box center [335, 117] width 283 height 22
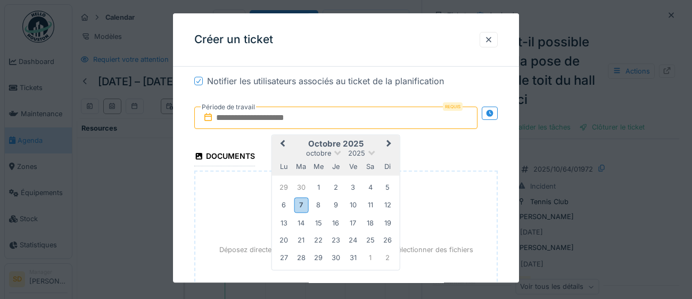
click at [396, 154] on div "octobre 2025" at bounding box center [336, 153] width 128 height 9
click at [317, 207] on div "8" at bounding box center [318, 205] width 14 height 14
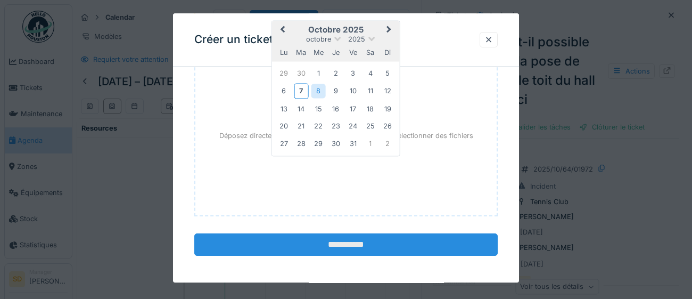
scroll to position [749, 0]
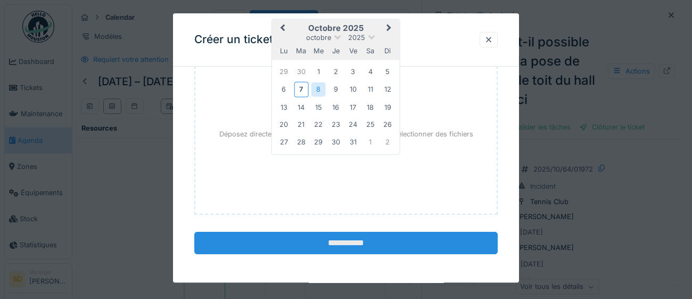
click at [350, 241] on input "**********" at bounding box center [346, 243] width 304 height 22
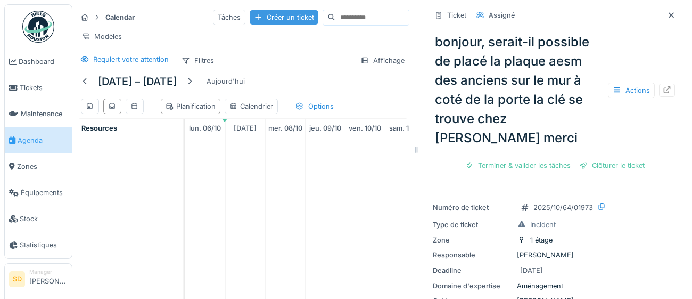
click at [262, 13] on div "Créer un ticket" at bounding box center [284, 17] width 69 height 14
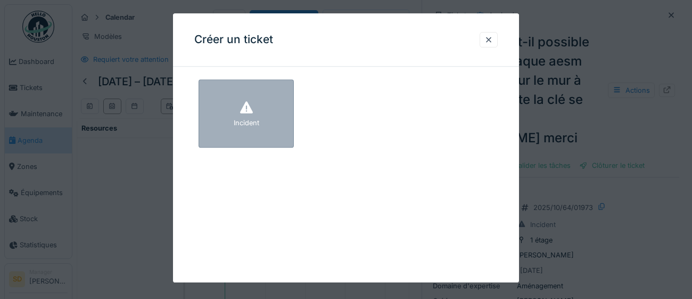
click at [234, 113] on div "Incident" at bounding box center [246, 113] width 95 height 68
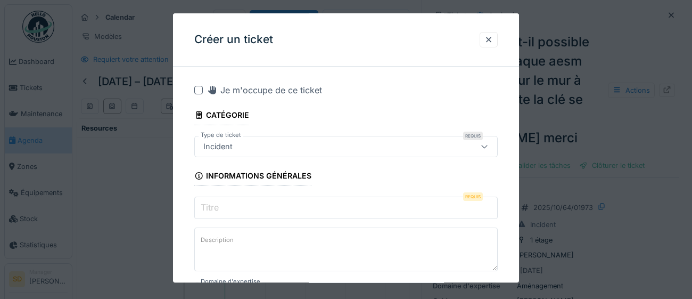
click at [233, 208] on input "Titre" at bounding box center [346, 207] width 304 height 22
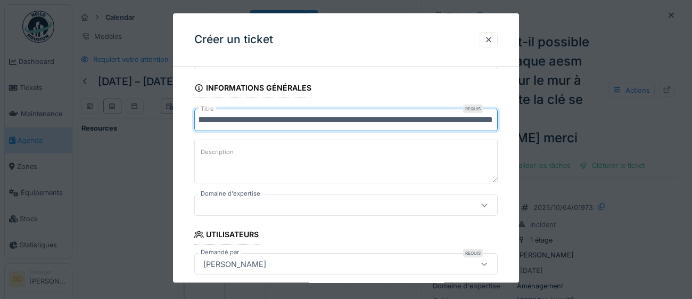
scroll to position [91, 0]
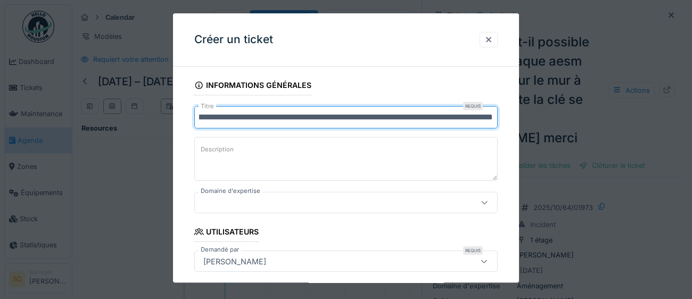
type input "**********"
click at [486, 205] on icon at bounding box center [484, 202] width 9 height 7
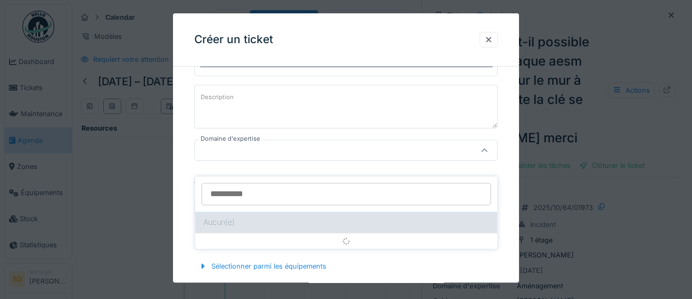
scroll to position [145, 0]
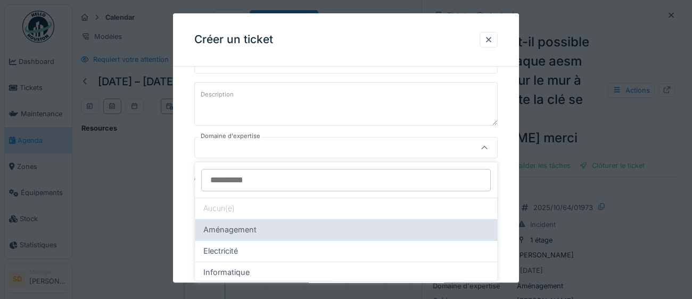
click at [284, 230] on div "Aménagement" at bounding box center [345, 230] width 285 height 12
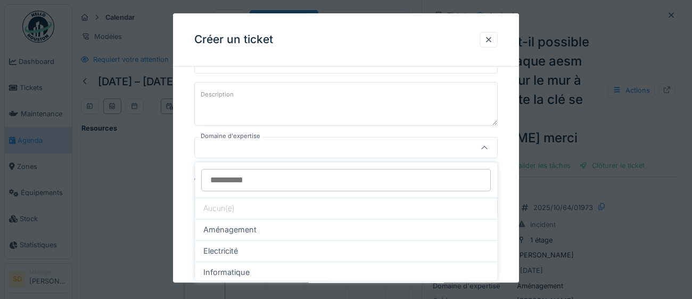
type input "****"
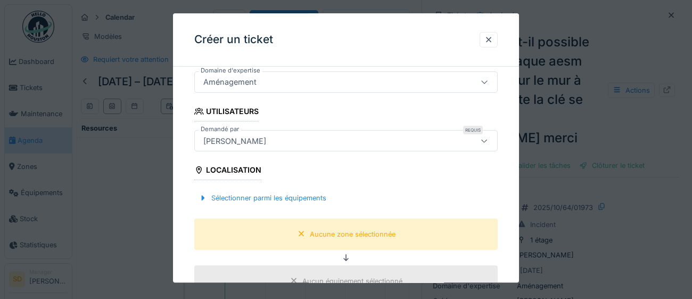
scroll to position [223, 0]
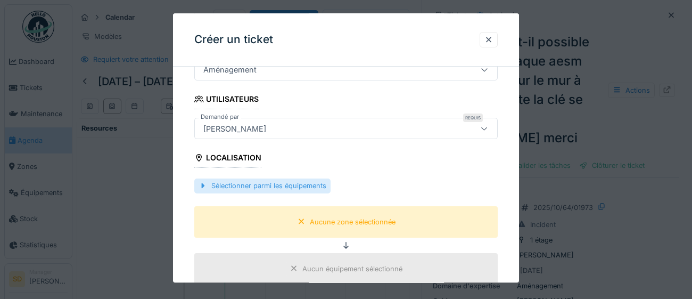
click at [292, 186] on div "Sélectionner parmi les équipements" at bounding box center [262, 186] width 136 height 14
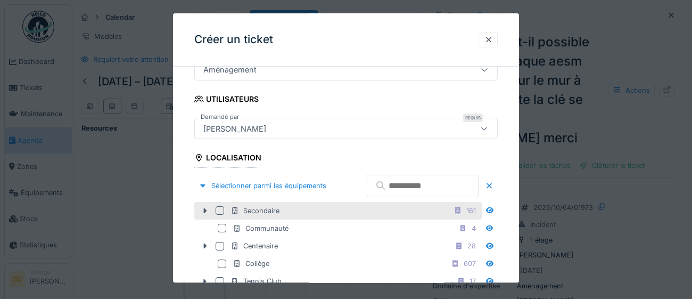
click at [220, 215] on div at bounding box center [220, 210] width 9 height 9
click at [205, 214] on icon at bounding box center [205, 210] width 3 height 5
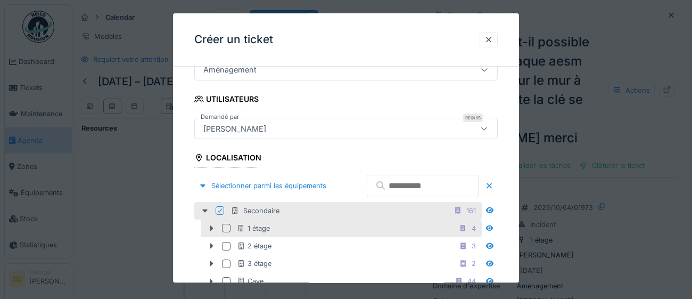
click at [226, 233] on div at bounding box center [226, 228] width 9 height 9
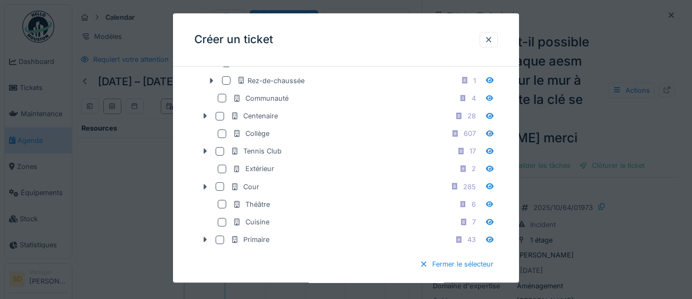
scroll to position [483, 0]
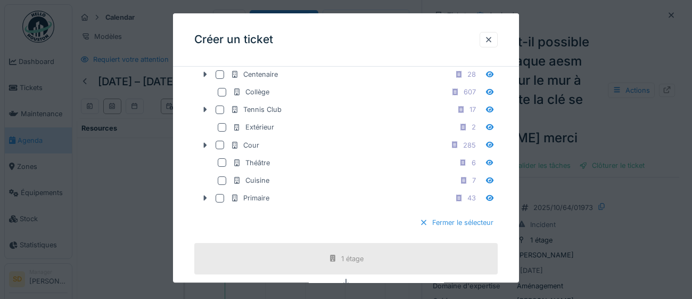
click at [487, 230] on div "Fermer le sélecteur" at bounding box center [456, 223] width 83 height 14
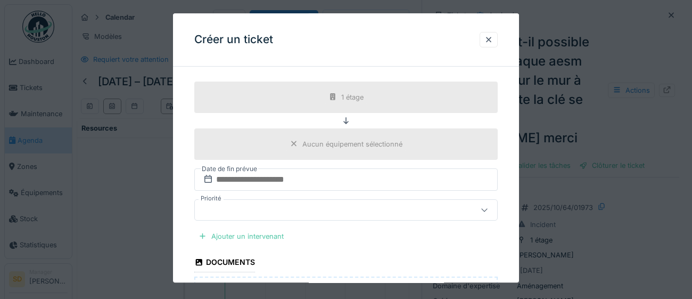
scroll to position [367, 0]
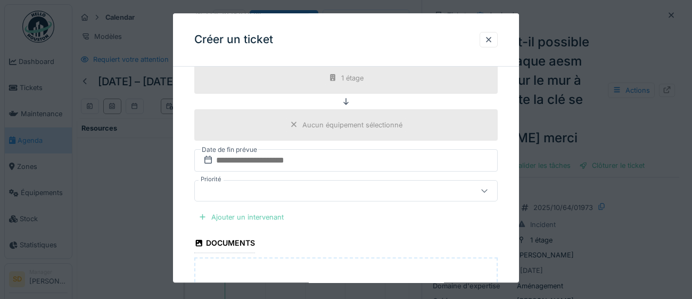
click at [242, 215] on div "Ajouter un intervenant" at bounding box center [241, 217] width 94 height 14
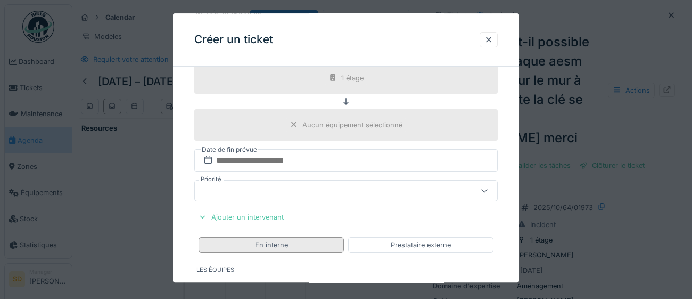
click at [265, 246] on div "En interne" at bounding box center [271, 245] width 33 height 10
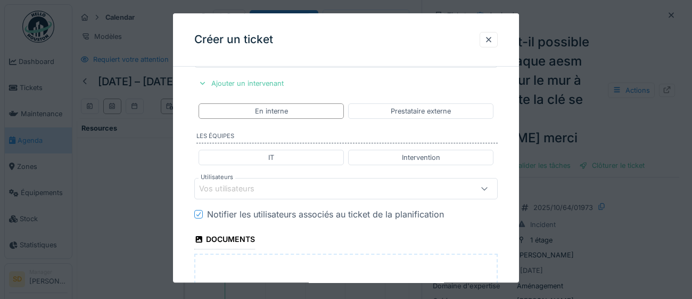
click at [307, 191] on div "Vos utilisateurs" at bounding box center [327, 189] width 256 height 12
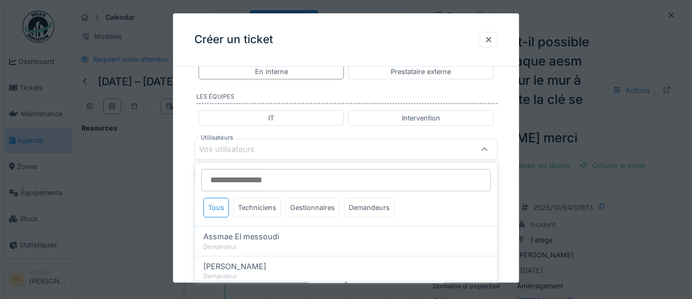
scroll to position [540, 0]
click at [325, 209] on div "Gestionnaires" at bounding box center [312, 208] width 54 height 20
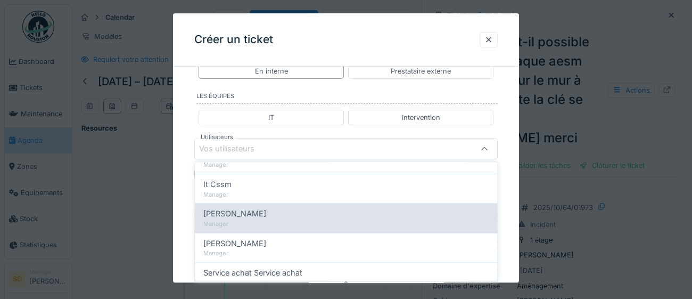
scroll to position [117, 0]
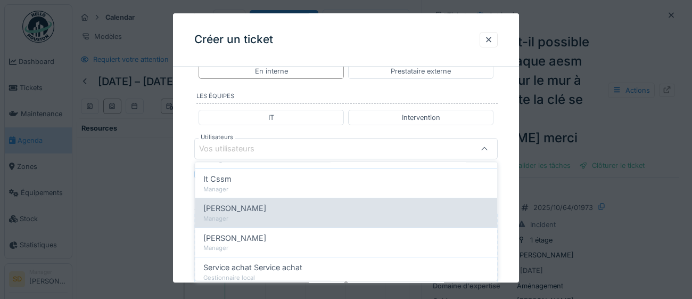
click at [300, 216] on div "Manager" at bounding box center [345, 218] width 285 height 9
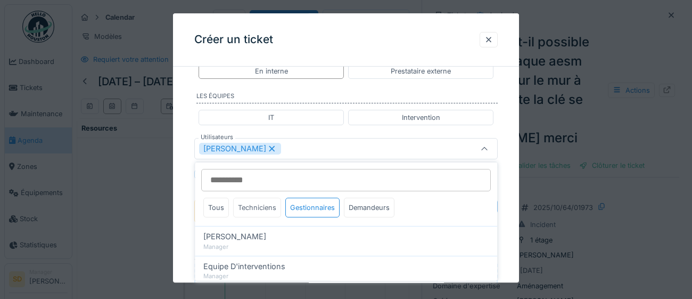
click at [259, 209] on div "Techniciens" at bounding box center [257, 208] width 48 height 20
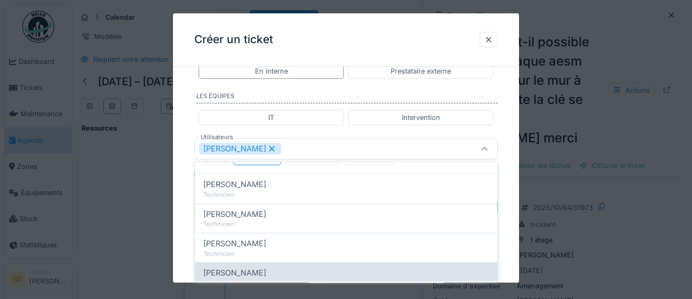
scroll to position [54, 0]
click at [249, 273] on div "[PERSON_NAME]" at bounding box center [345, 271] width 285 height 12
type input "*********"
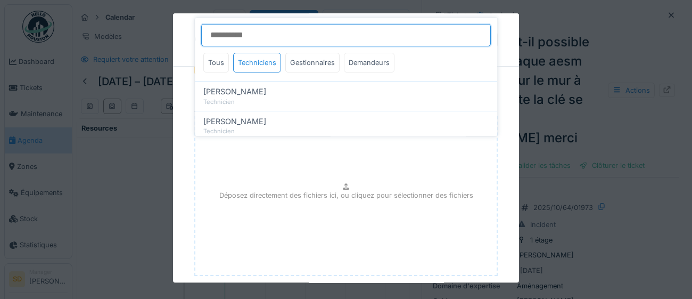
scroll to position [672, 0]
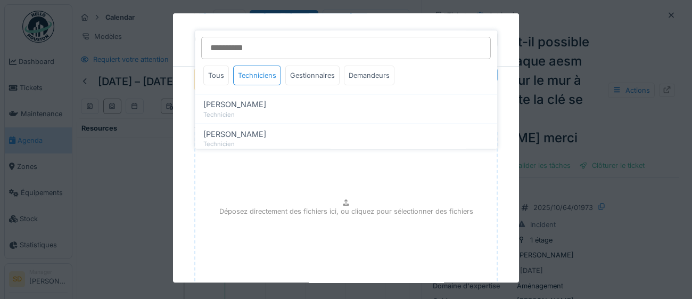
click at [479, 195] on div "Déposez directement des fichiers ici, ou cliquez pour sélectionner des fichiers" at bounding box center [346, 212] width 304 height 160
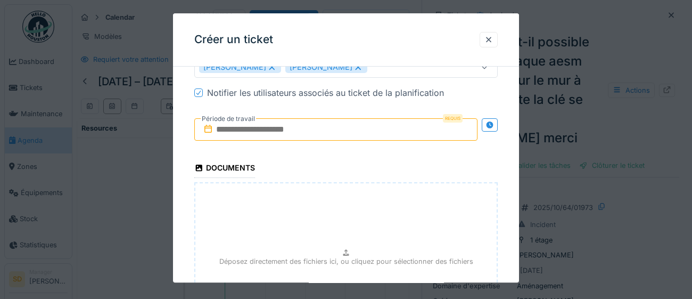
scroll to position [617, 0]
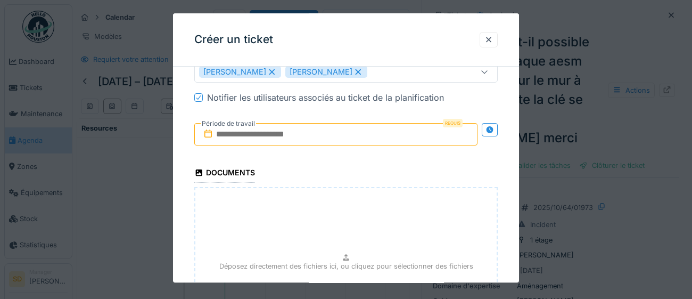
click at [359, 130] on input "text" at bounding box center [335, 134] width 283 height 22
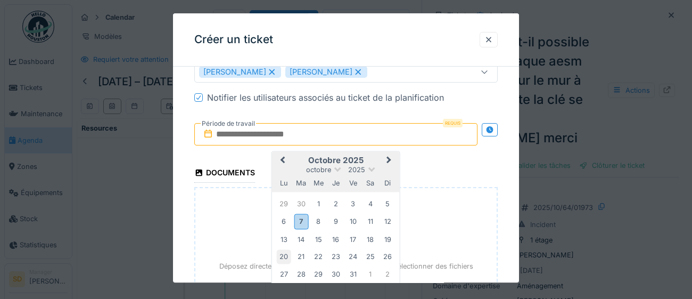
type input "**********"
click at [315, 223] on div "8" at bounding box center [318, 222] width 14 height 14
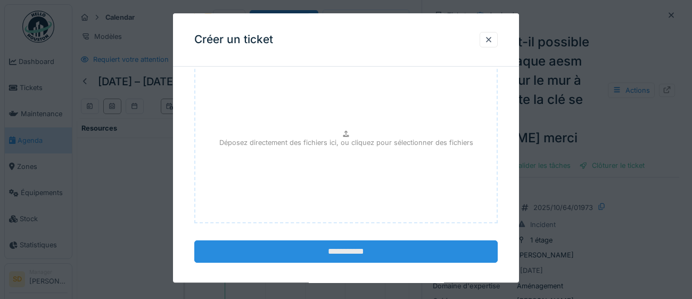
scroll to position [750, 0]
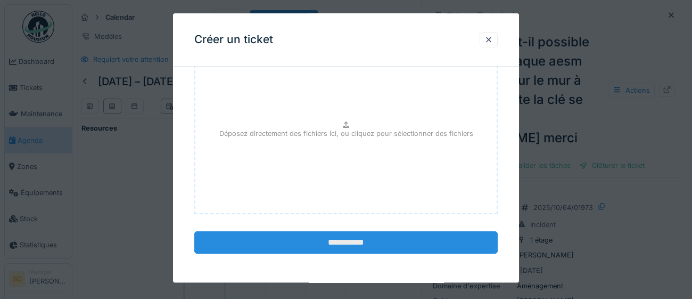
click at [353, 241] on input "**********" at bounding box center [346, 242] width 304 height 22
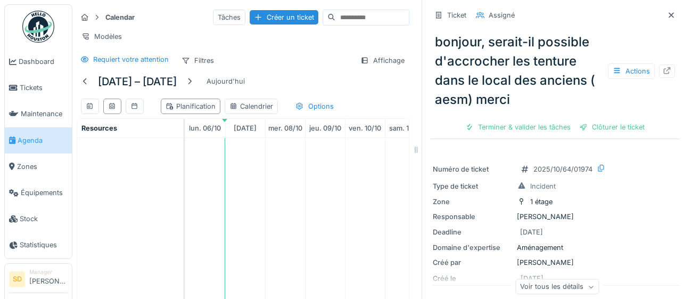
click at [37, 139] on span "Agenda" at bounding box center [43, 140] width 50 height 10
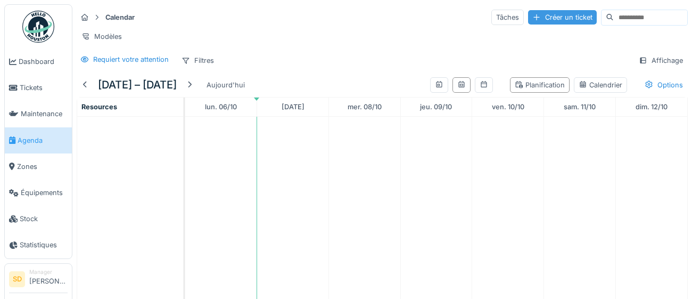
click at [528, 16] on div "Créer un ticket" at bounding box center [562, 17] width 69 height 14
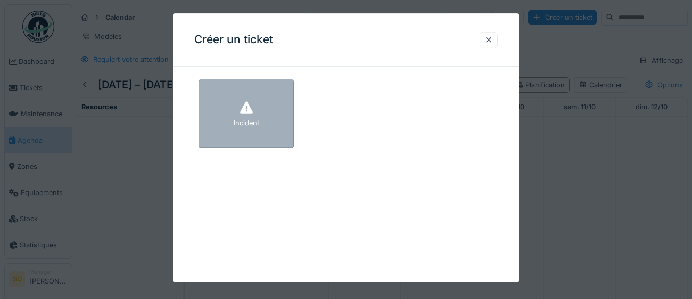
click at [270, 135] on div "Incident" at bounding box center [246, 113] width 95 height 68
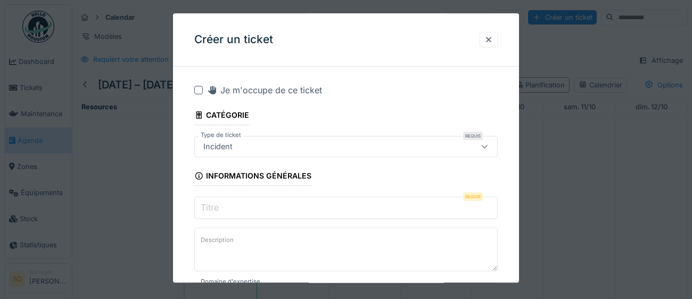
click at [255, 207] on input "Titre" at bounding box center [346, 207] width 304 height 22
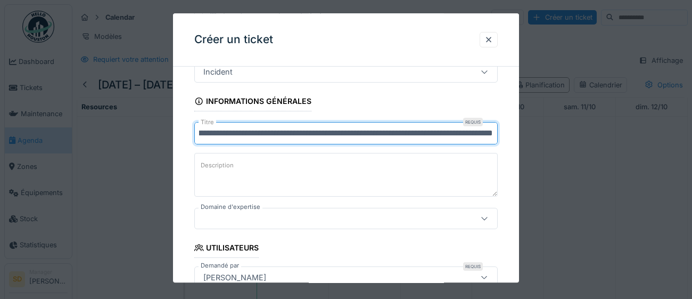
scroll to position [76, 0]
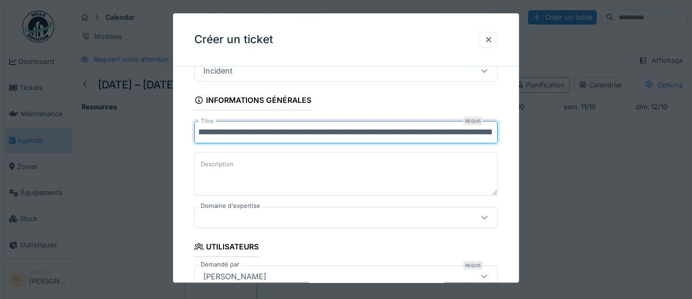
type input "**********"
click at [485, 218] on icon at bounding box center [484, 217] width 6 height 3
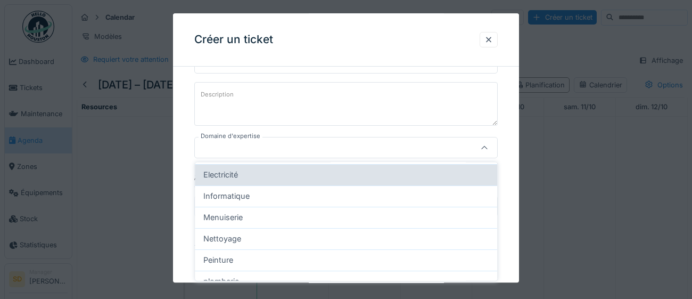
scroll to position [77, 0]
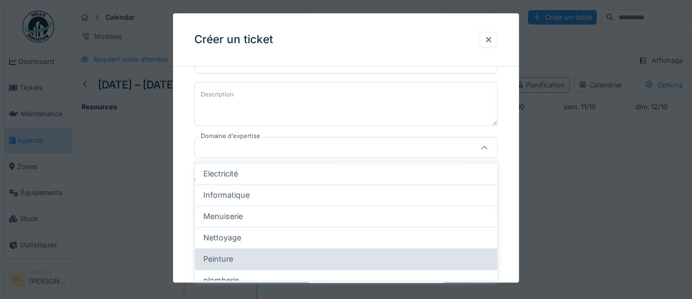
click at [339, 259] on div "Peinture" at bounding box center [345, 259] width 285 height 12
type input "****"
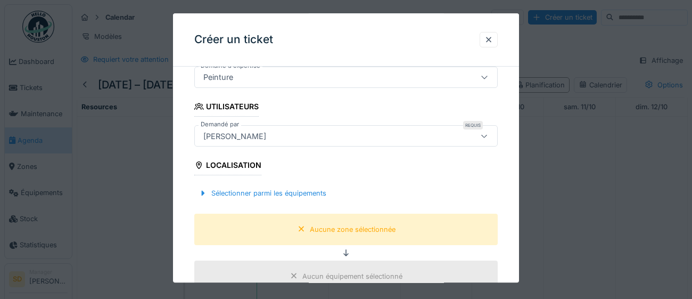
scroll to position [222, 0]
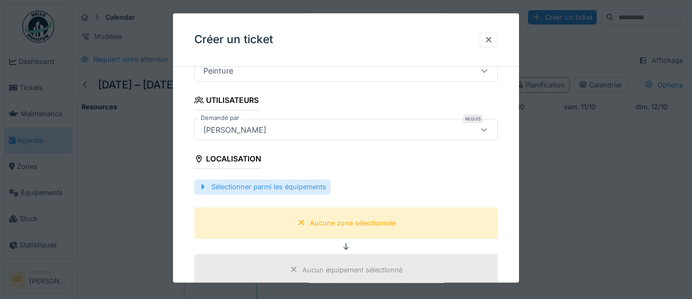
click at [290, 189] on div "Sélectionner parmi les équipements" at bounding box center [262, 187] width 136 height 14
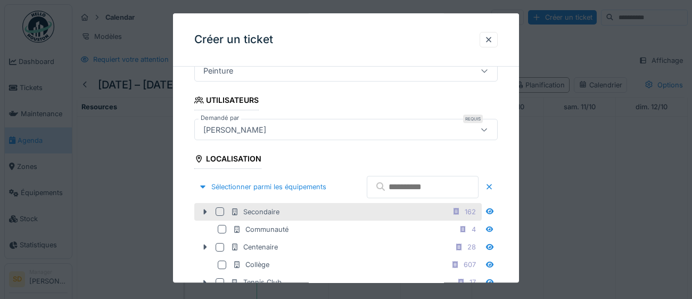
click at [222, 216] on div at bounding box center [220, 211] width 9 height 9
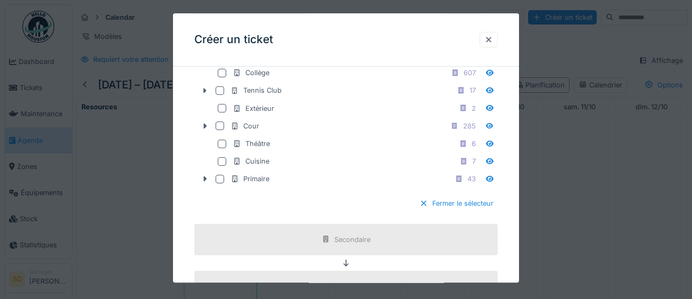
scroll to position [422, 0]
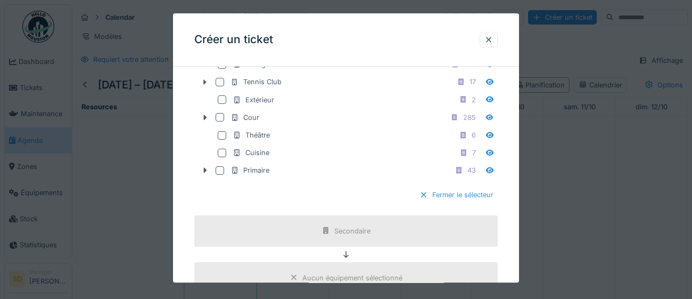
click at [423, 200] on div at bounding box center [424, 195] width 9 height 10
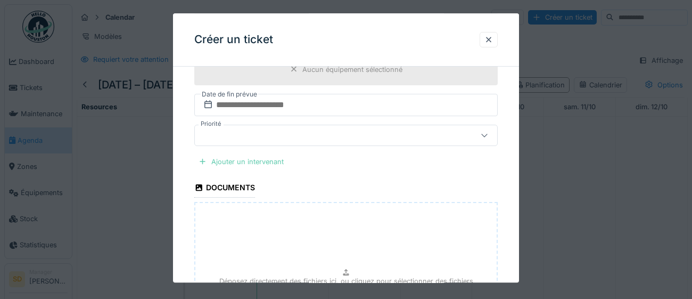
click at [252, 159] on div "Ajouter un intervenant" at bounding box center [241, 161] width 94 height 14
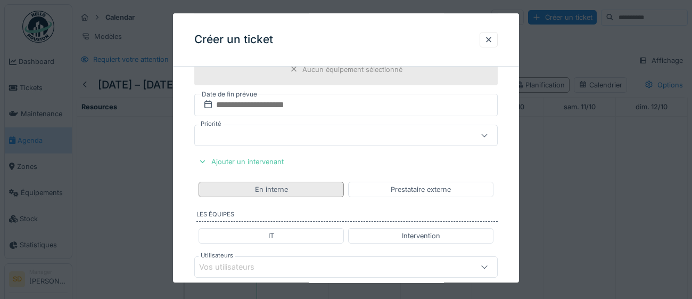
click at [307, 188] on div "En interne" at bounding box center [271, 189] width 145 height 15
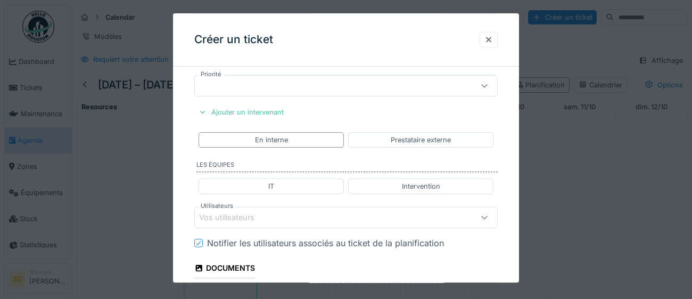
scroll to position [472, 0]
click at [301, 220] on div "Vos utilisateurs" at bounding box center [327, 217] width 256 height 12
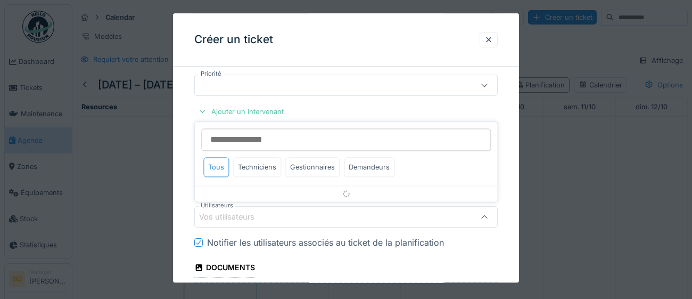
scroll to position [540, 0]
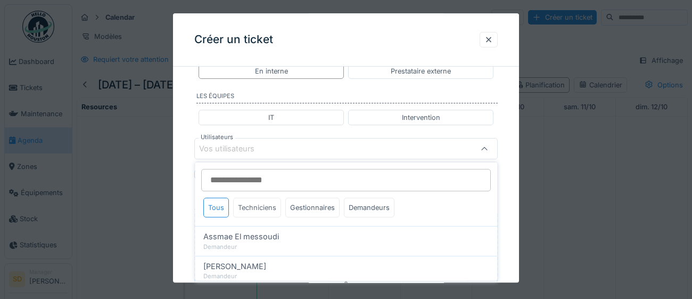
click at [267, 211] on div "Techniciens" at bounding box center [257, 208] width 48 height 20
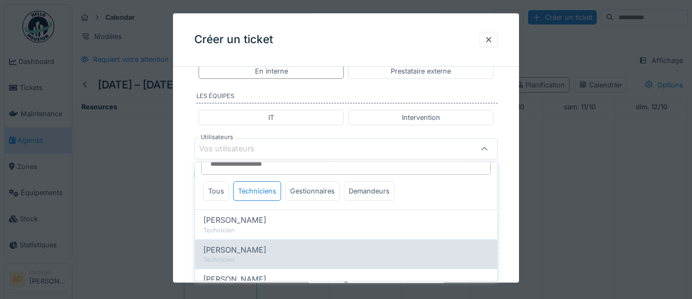
click at [317, 255] on div "Technicien" at bounding box center [345, 259] width 285 height 9
type input "****"
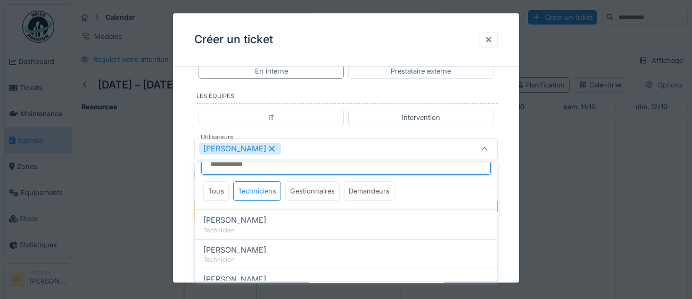
scroll to position [6, 0]
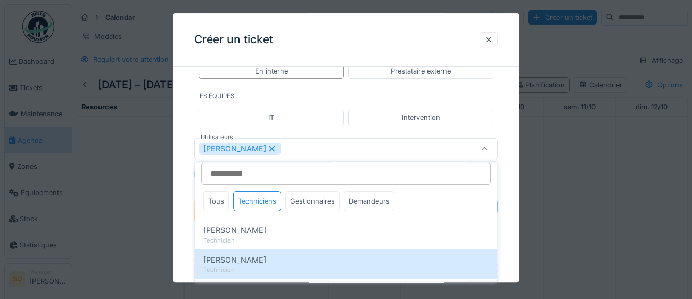
click at [513, 247] on div "**********" at bounding box center [346, 14] width 346 height 958
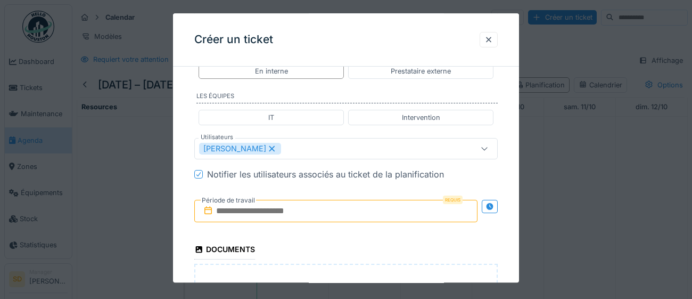
click at [416, 212] on input "text" at bounding box center [335, 211] width 283 height 22
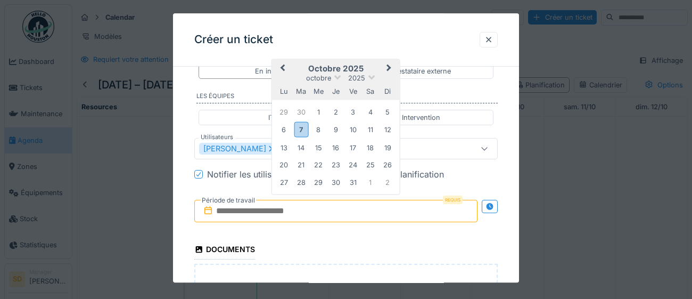
type input "**********"
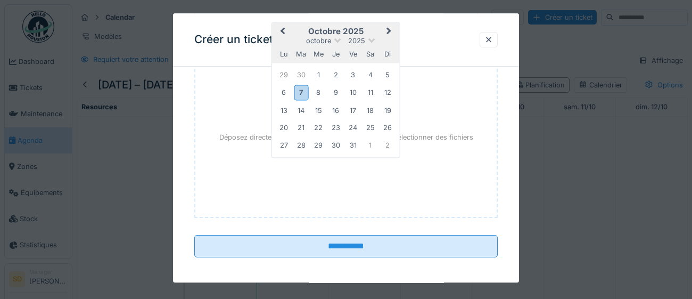
scroll to position [750, 0]
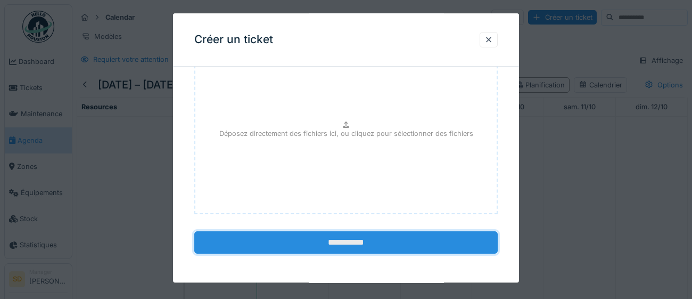
click at [324, 242] on input "**********" at bounding box center [346, 242] width 304 height 22
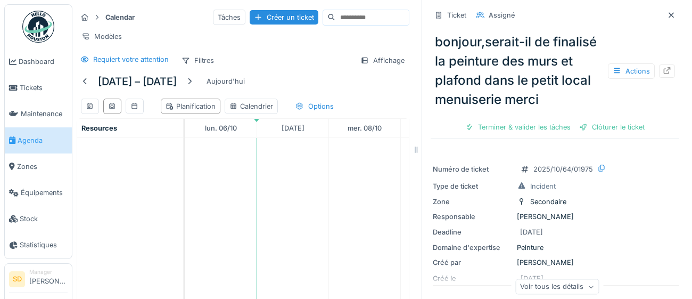
drag, startPoint x: 247, startPoint y: 18, endPoint x: 278, endPoint y: 111, distance: 98.3
click at [250, 17] on div "Créer un ticket" at bounding box center [284, 17] width 69 height 14
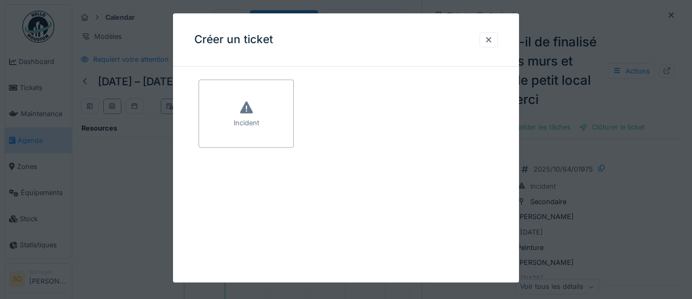
drag, startPoint x: 285, startPoint y: 130, endPoint x: 288, endPoint y: 135, distance: 5.5
click at [285, 130] on div "Incident" at bounding box center [246, 113] width 95 height 68
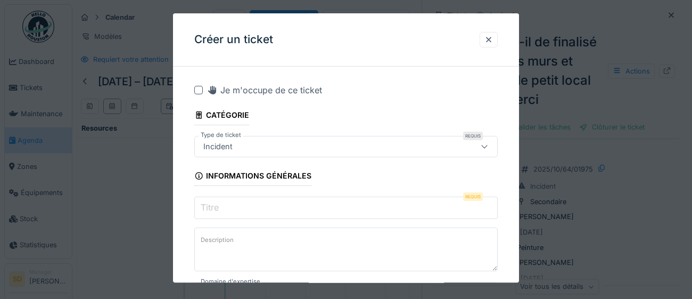
click at [236, 209] on input "Titre" at bounding box center [346, 207] width 304 height 22
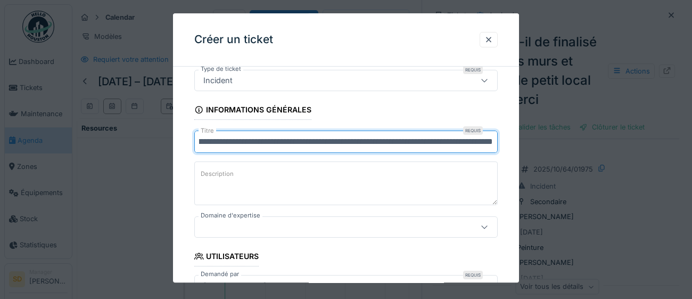
scroll to position [67, 0]
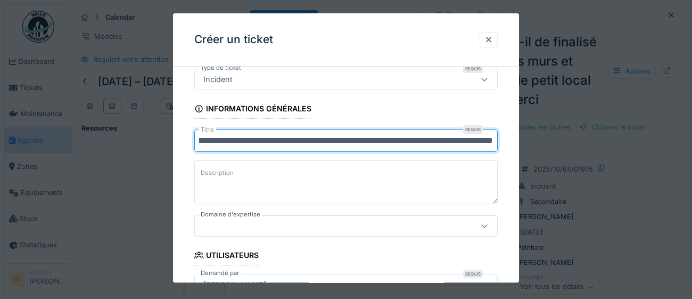
type input "**********"
click at [485, 227] on icon at bounding box center [484, 226] width 9 height 7
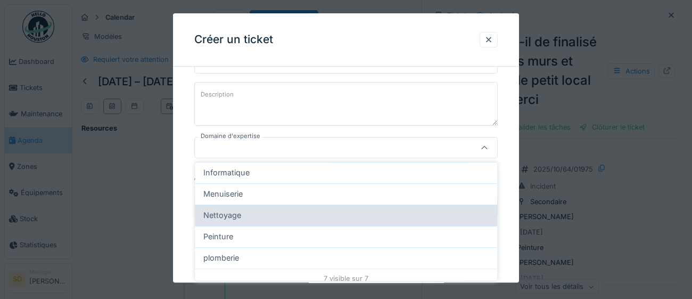
scroll to position [105, 0]
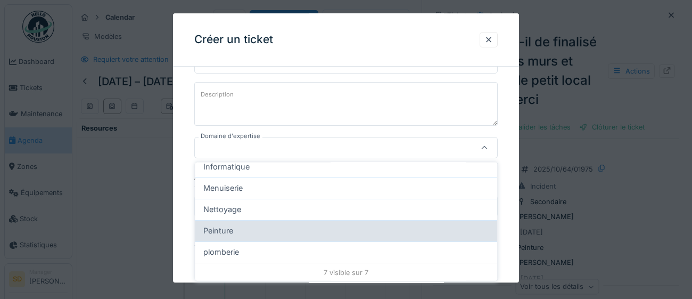
click at [347, 231] on div "Peinture" at bounding box center [345, 231] width 285 height 12
type input "****"
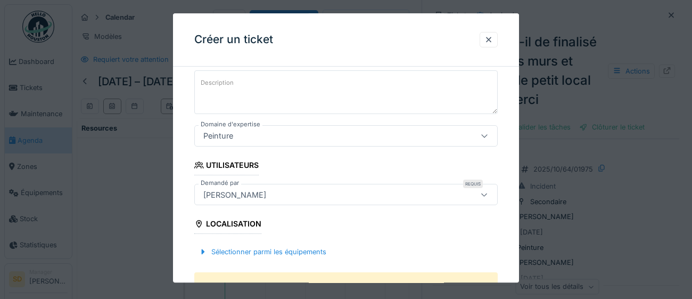
scroll to position [174, 0]
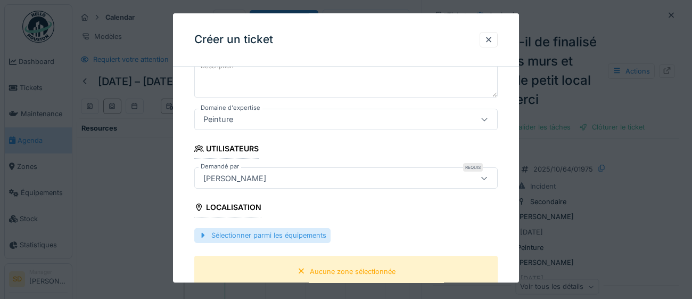
click at [296, 235] on div "Sélectionner parmi les équipements" at bounding box center [262, 235] width 136 height 14
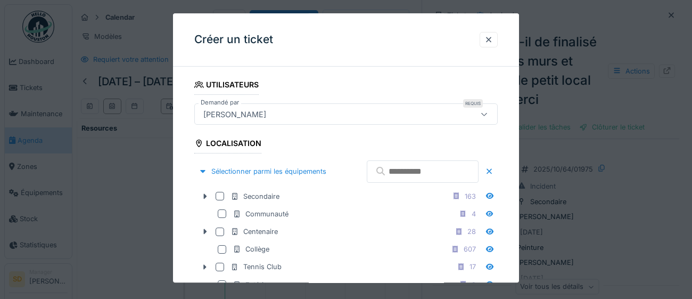
scroll to position [240, 0]
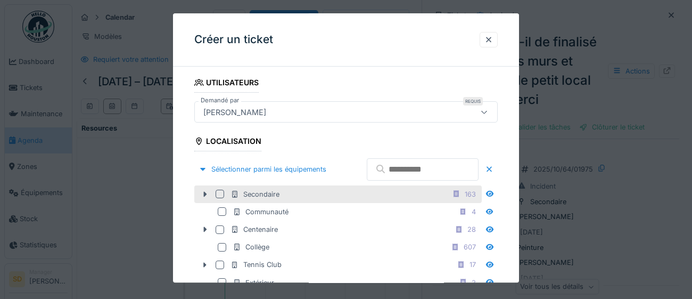
click at [222, 198] on div at bounding box center [220, 194] width 9 height 9
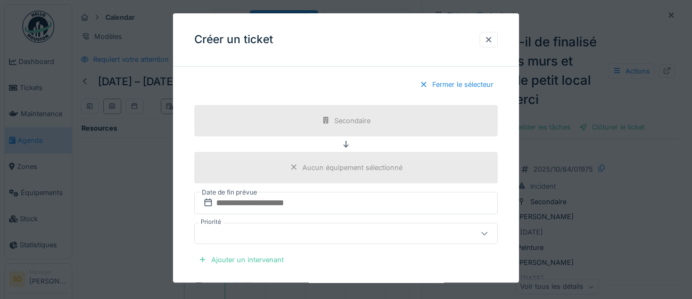
scroll to position [535, 0]
click at [425, 88] on div at bounding box center [424, 83] width 9 height 10
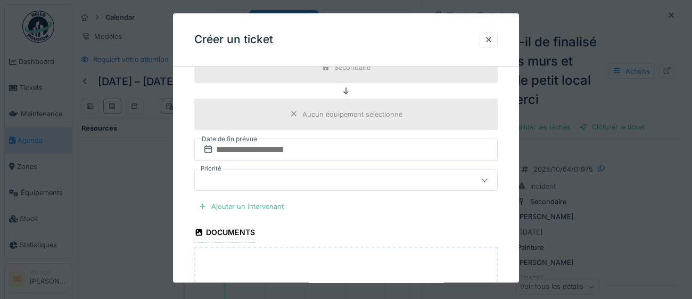
scroll to position [379, 0]
click at [265, 203] on div "Ajouter un intervenant" at bounding box center [241, 205] width 94 height 14
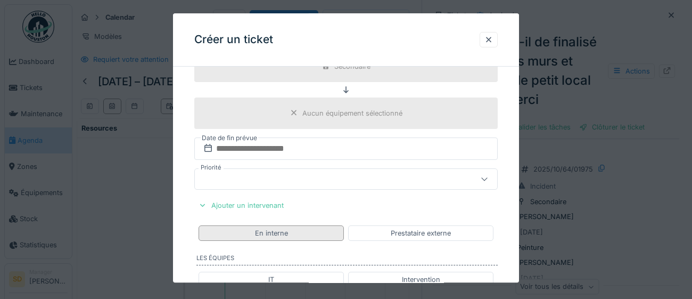
click at [312, 234] on div "En interne" at bounding box center [271, 232] width 145 height 15
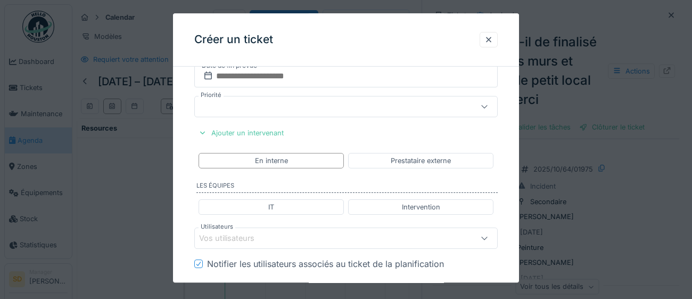
scroll to position [452, 0]
click at [251, 235] on div "Vos utilisateurs" at bounding box center [234, 238] width 70 height 12
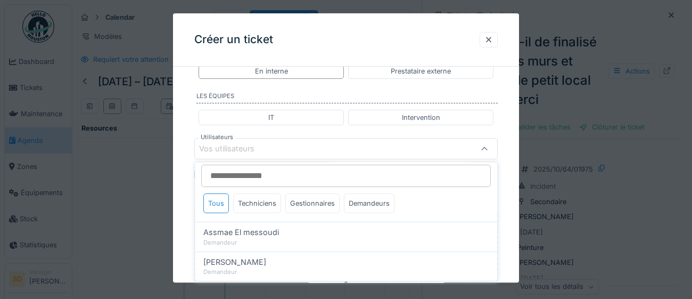
scroll to position [5, 0]
click at [271, 206] on div "Techniciens" at bounding box center [257, 202] width 48 height 20
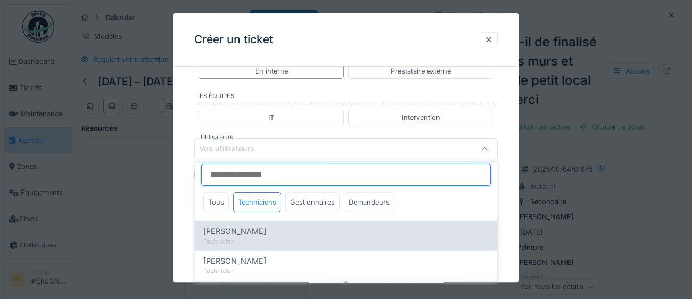
scroll to position [22, 0]
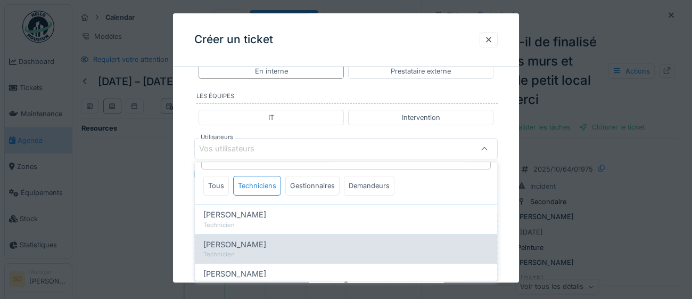
click at [308, 247] on div "[PERSON_NAME]" at bounding box center [345, 244] width 285 height 12
type input "****"
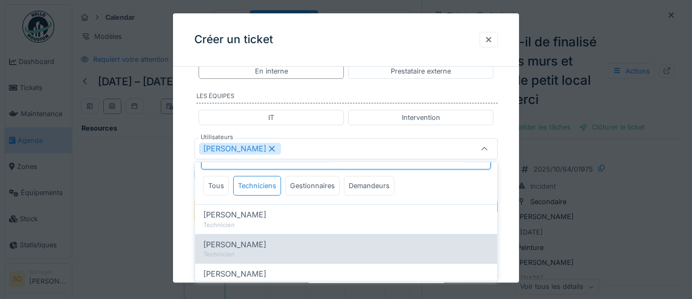
scroll to position [6, 0]
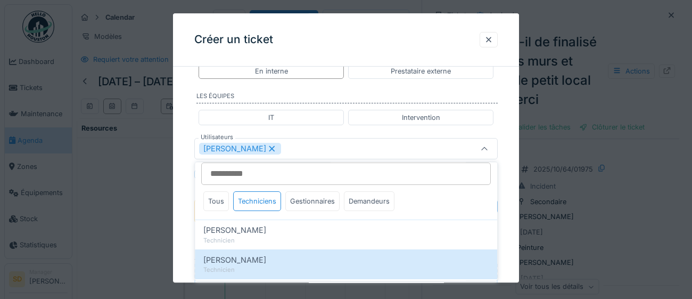
click at [510, 228] on div "**********" at bounding box center [346, 14] width 346 height 958
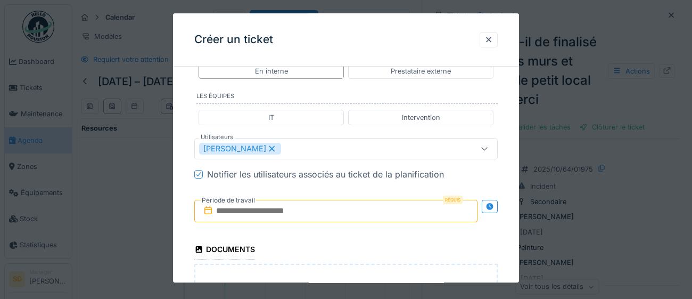
click at [362, 210] on input "text" at bounding box center [335, 211] width 283 height 22
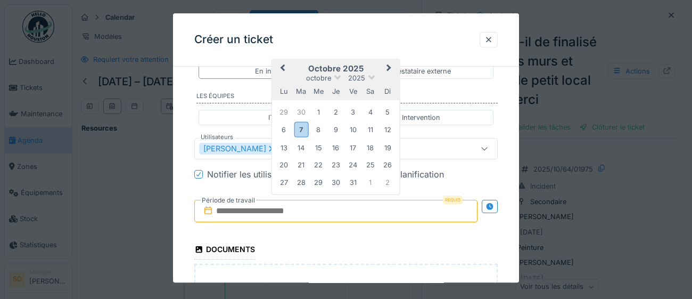
click at [381, 94] on div "di" at bounding box center [387, 91] width 14 height 14
click at [337, 125] on div "9" at bounding box center [336, 129] width 14 height 14
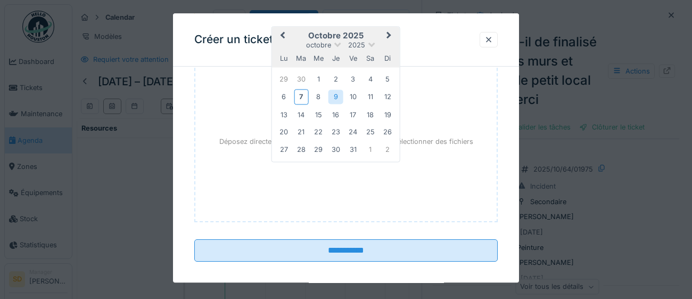
scroll to position [750, 0]
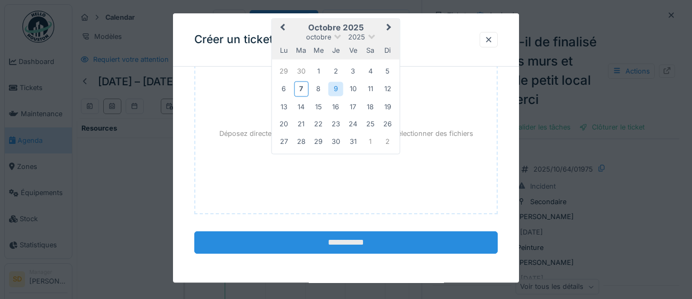
click at [341, 242] on input "**********" at bounding box center [346, 242] width 304 height 22
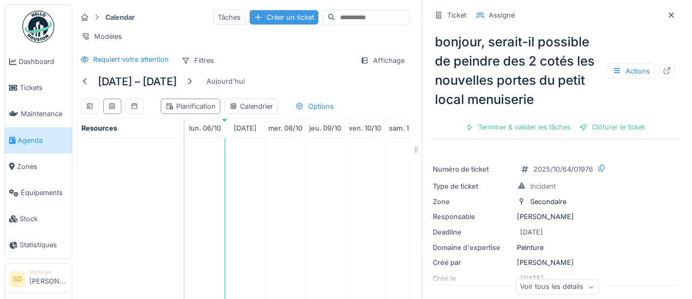
click at [250, 19] on div "Créer un ticket" at bounding box center [284, 17] width 69 height 14
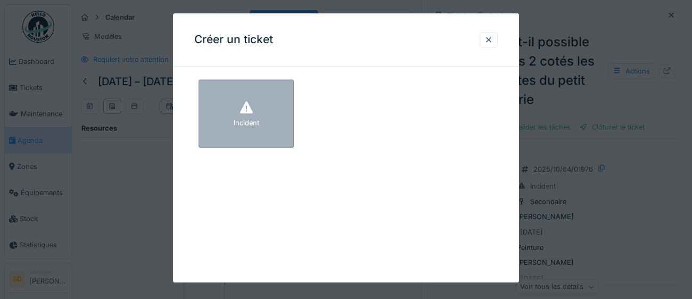
click at [282, 129] on div "Incident" at bounding box center [246, 113] width 95 height 68
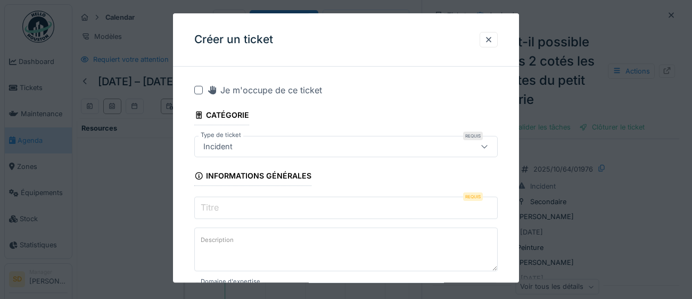
click at [241, 207] on input "Titre" at bounding box center [346, 207] width 304 height 22
paste input "**********"
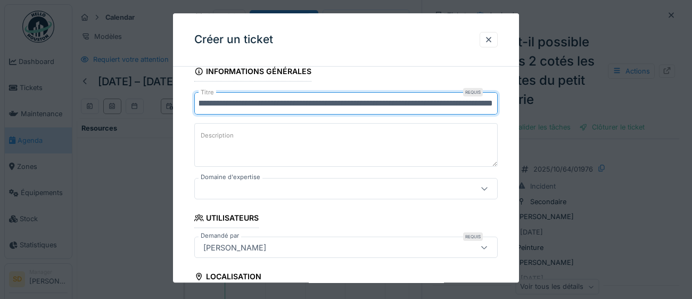
scroll to position [105, 0]
type input "**********"
click at [484, 188] on icon at bounding box center [484, 188] width 6 height 3
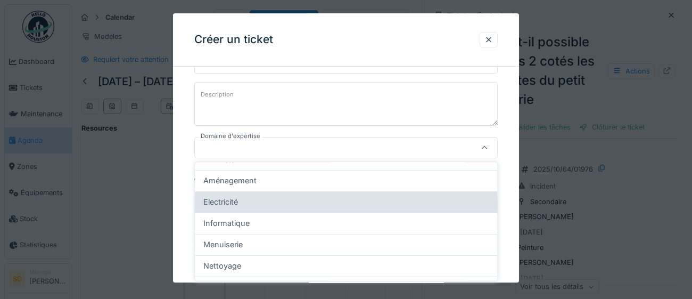
scroll to position [52, 0]
click at [351, 198] on div "Electricité" at bounding box center [345, 199] width 285 height 12
type input "***"
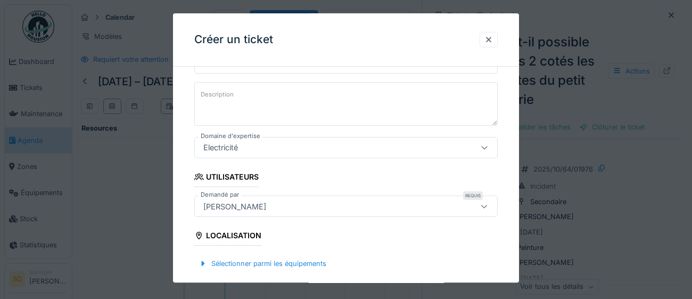
scroll to position [157, 0]
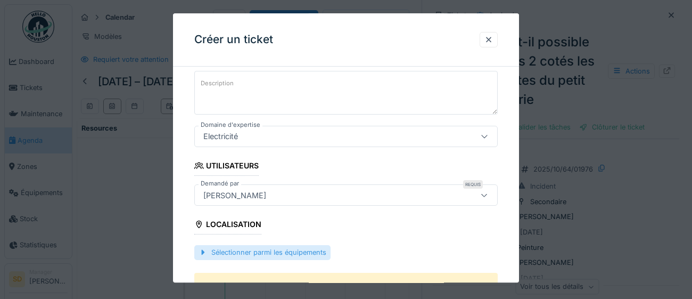
click at [313, 254] on div "Sélectionner parmi les équipements" at bounding box center [262, 252] width 136 height 14
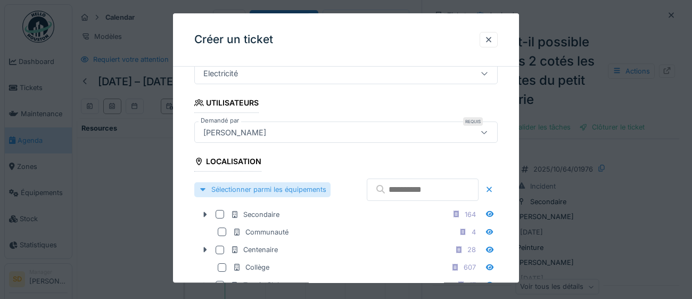
scroll to position [226, 0]
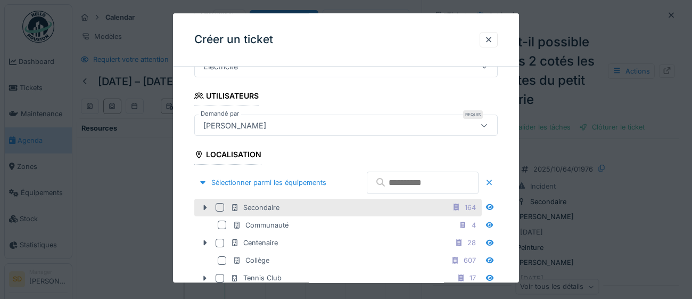
click at [218, 211] on div at bounding box center [220, 207] width 9 height 9
click at [206, 210] on icon at bounding box center [205, 207] width 3 height 5
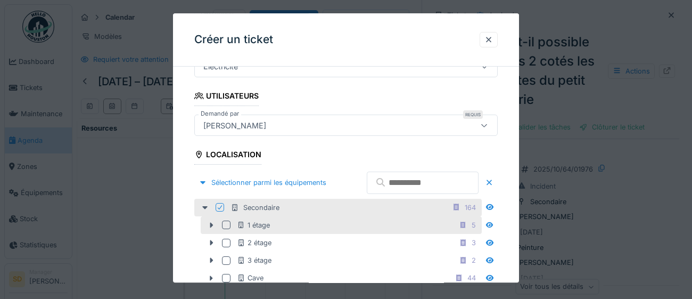
click at [228, 229] on div at bounding box center [226, 225] width 9 height 9
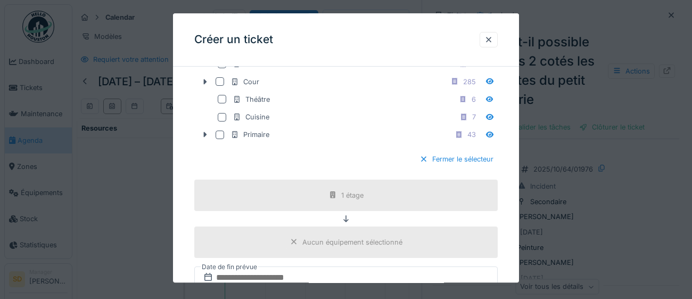
scroll to position [548, 0]
click at [423, 162] on div at bounding box center [424, 157] width 9 height 10
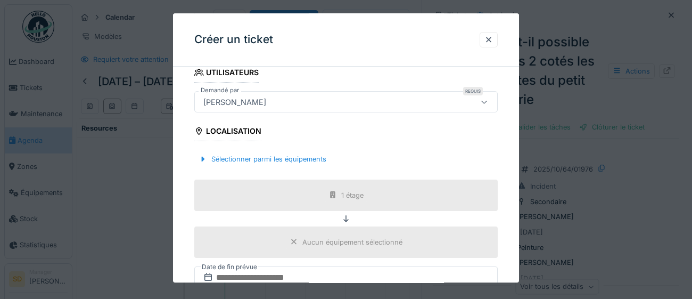
scroll to position [324, 0]
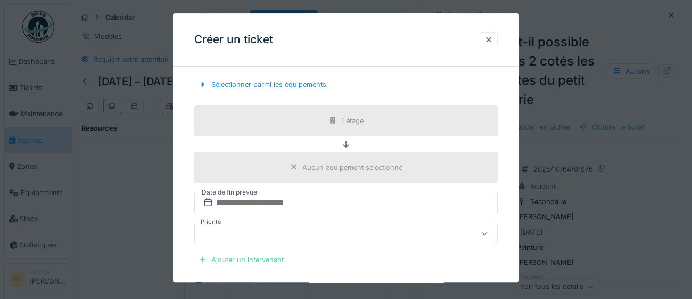
click at [259, 262] on div "Ajouter un intervenant" at bounding box center [241, 259] width 94 height 14
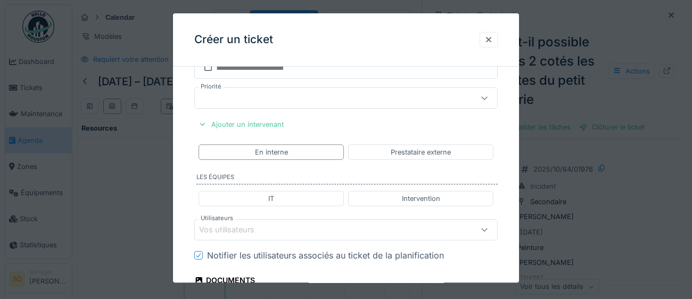
scroll to position [466, 0]
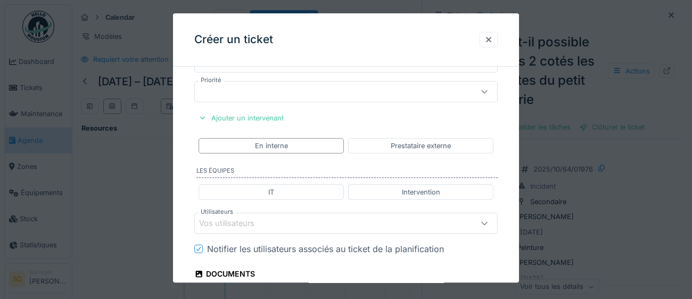
click at [228, 220] on div "Vos utilisateurs" at bounding box center [234, 224] width 70 height 12
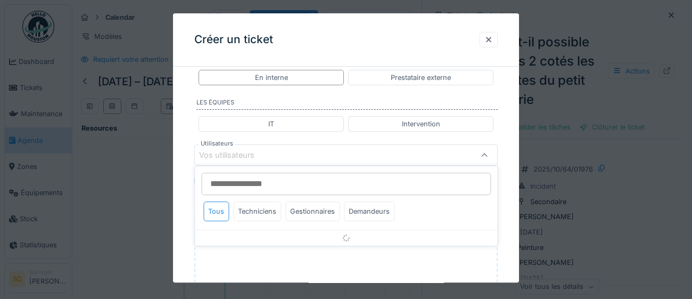
scroll to position [540, 0]
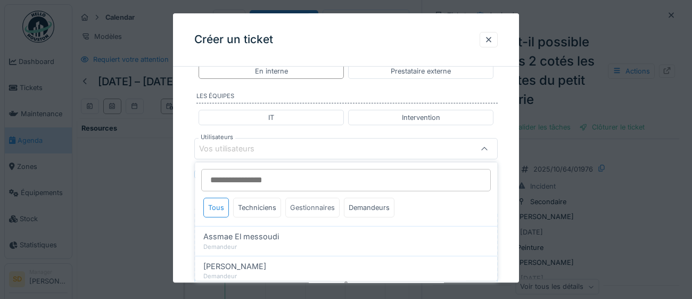
click at [324, 205] on div "Gestionnaires" at bounding box center [312, 208] width 54 height 20
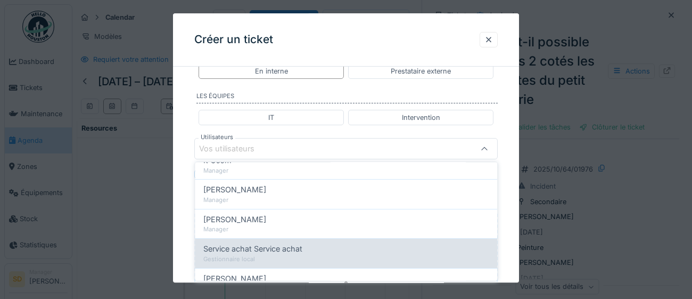
scroll to position [140, 0]
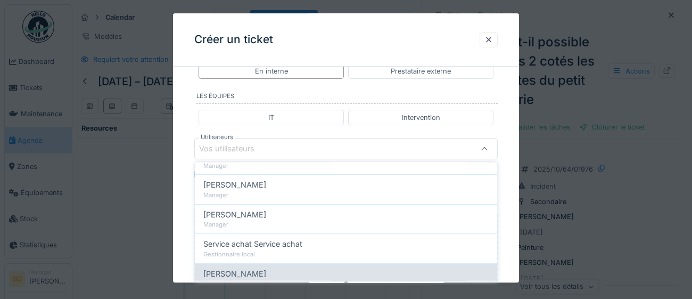
click at [307, 273] on div "[PERSON_NAME]" at bounding box center [345, 273] width 285 height 12
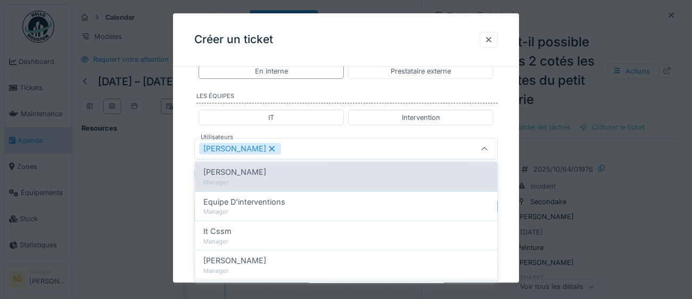
scroll to position [72, 0]
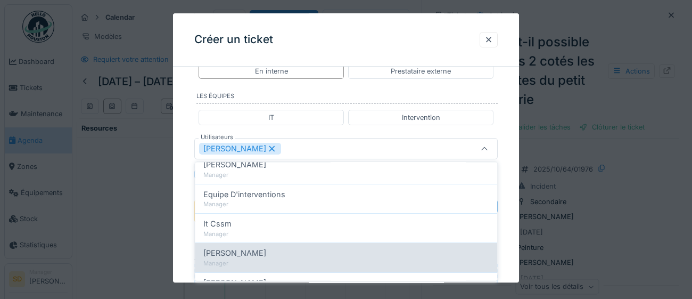
click at [285, 259] on div "Manager" at bounding box center [345, 263] width 285 height 9
type input "*********"
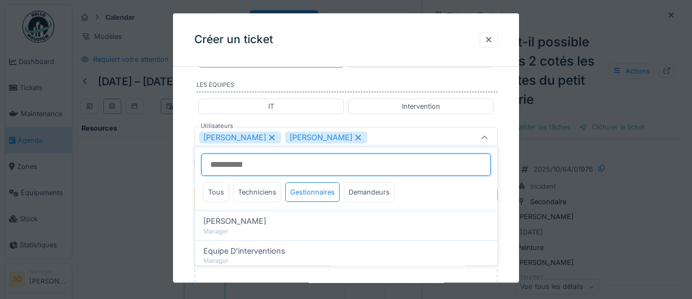
scroll to position [557, 0]
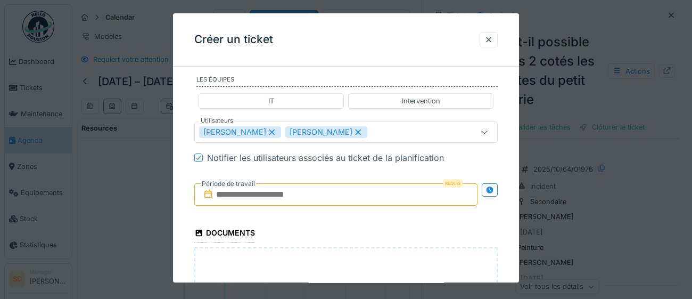
click at [369, 189] on input "text" at bounding box center [335, 194] width 283 height 22
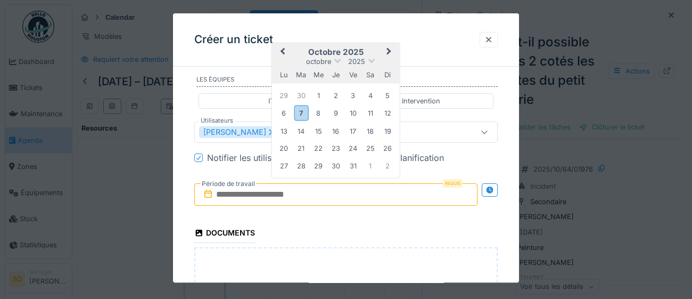
click at [377, 64] on div "octobre 2025" at bounding box center [336, 61] width 128 height 9
click at [318, 116] on div "8" at bounding box center [318, 113] width 14 height 14
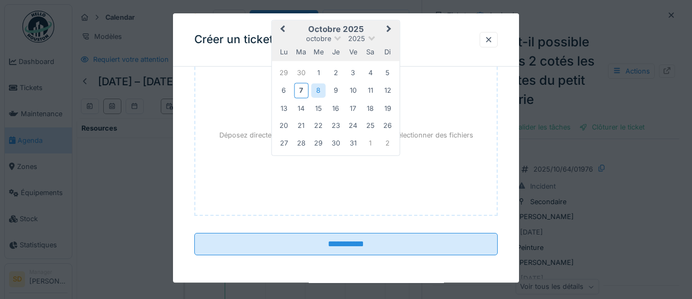
scroll to position [750, 0]
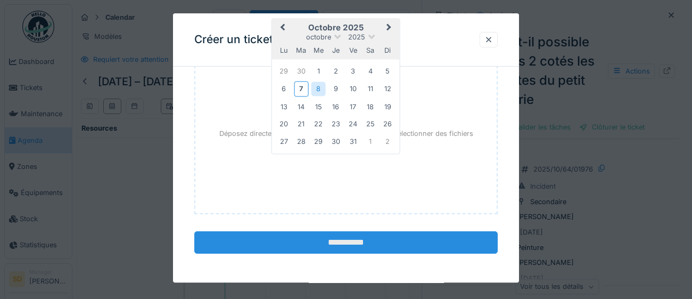
click at [338, 245] on input "**********" at bounding box center [346, 242] width 304 height 22
